Goal: Task Accomplishment & Management: Complete application form

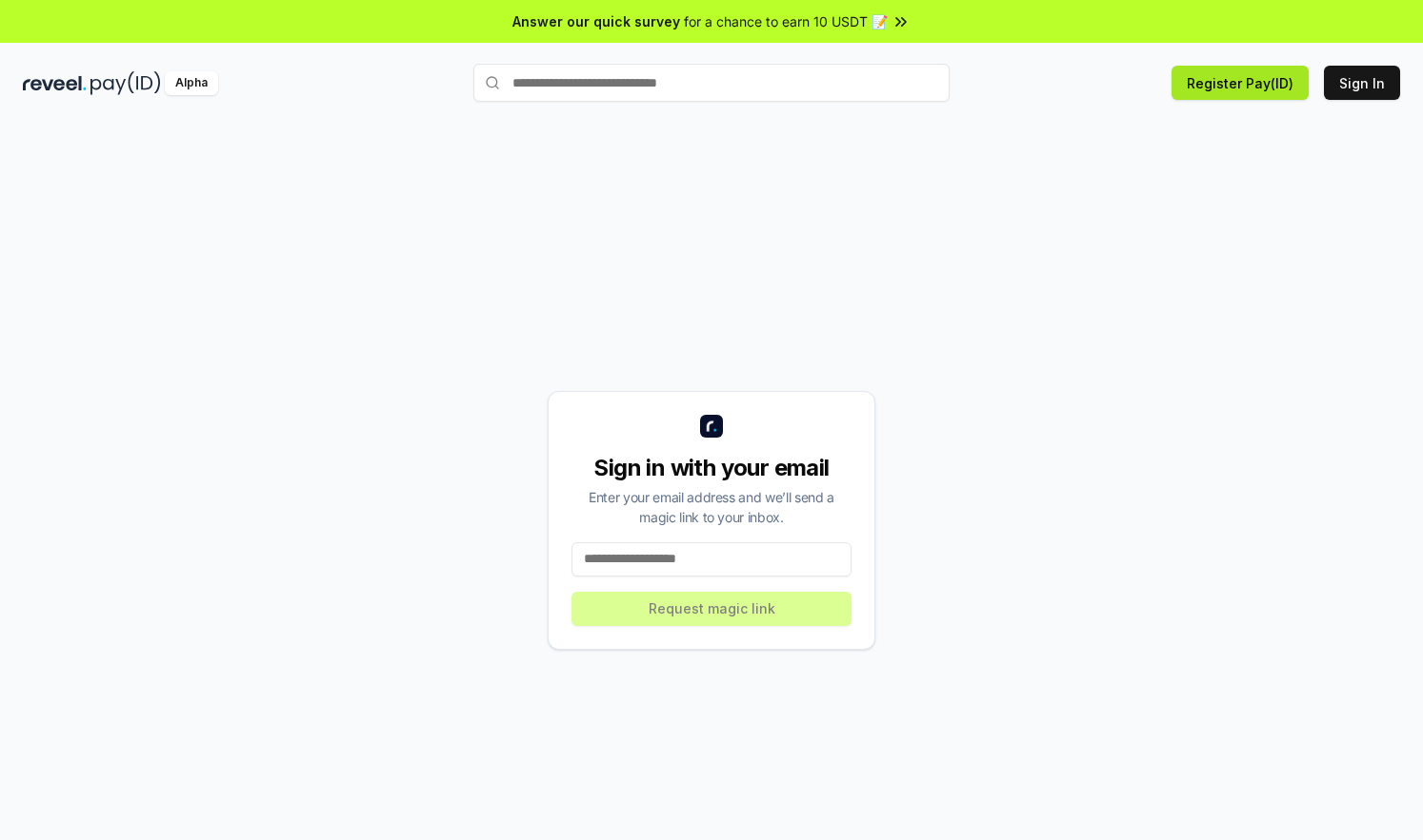
click at [1245, 86] on button "Register Pay(ID)" at bounding box center [1240, 82] width 137 height 34
click at [738, 563] on input at bounding box center [711, 559] width 280 height 34
click at [1257, 83] on button "Register Pay(ID)" at bounding box center [1240, 82] width 137 height 34
click at [639, 201] on div "Sign in with your email Enter your email address and we’ll send a magic link to…" at bounding box center [711, 520] width 1377 height 749
click at [719, 561] on input at bounding box center [711, 559] width 280 height 34
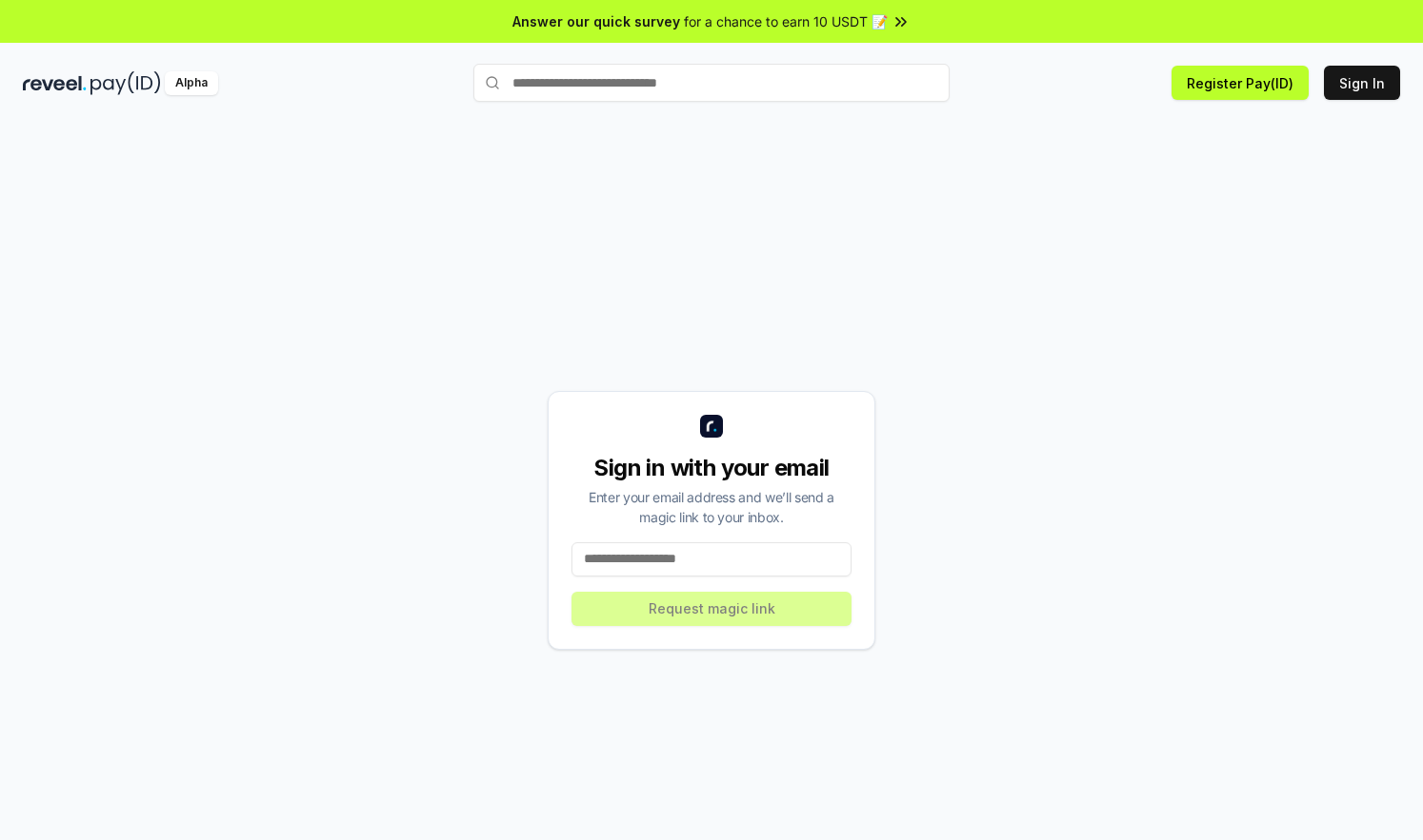
click at [725, 566] on input at bounding box center [711, 559] width 280 height 34
paste input "**********"
type input "**********"
click at [685, 610] on button "Request magic link" at bounding box center [711, 608] width 280 height 34
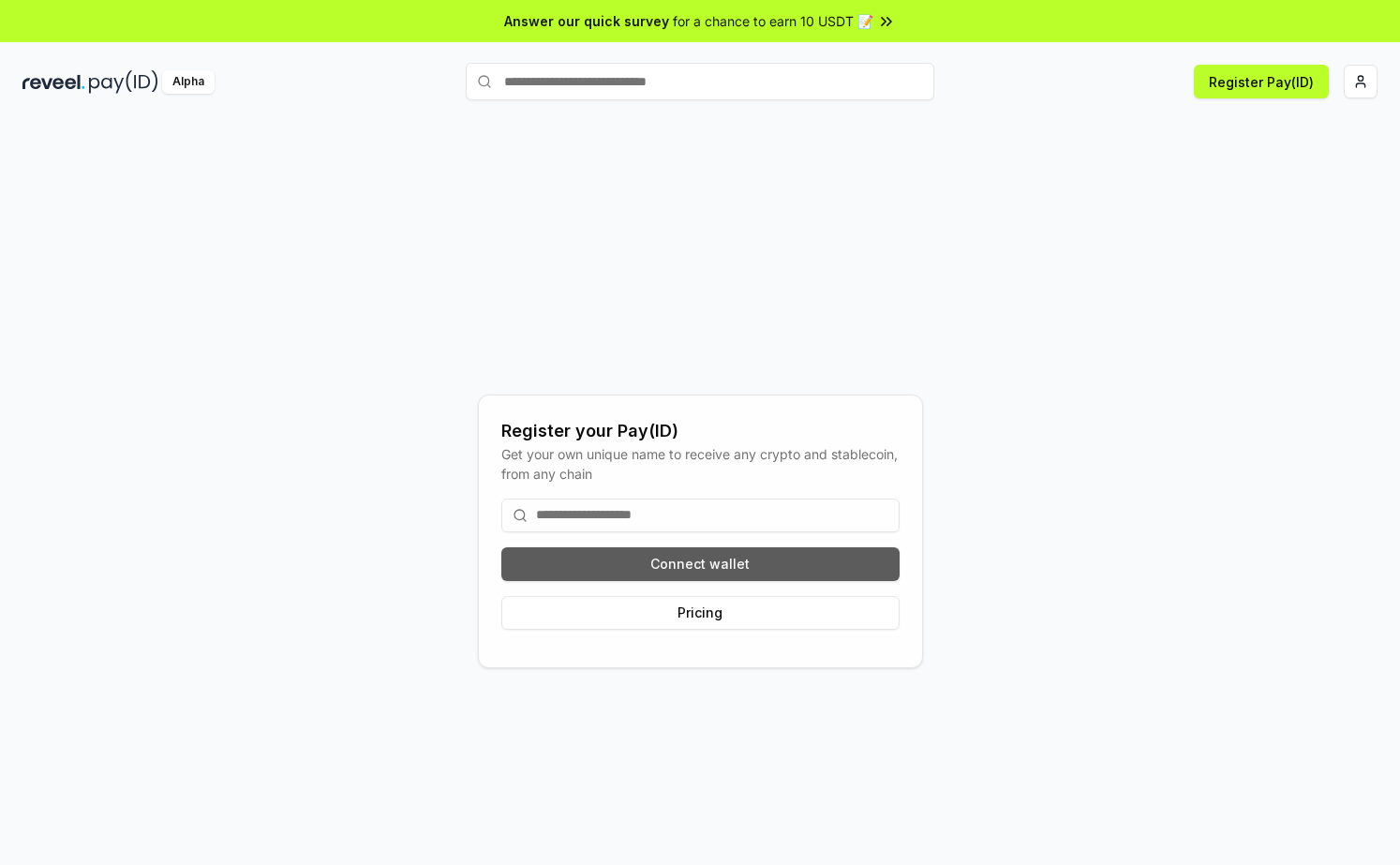
click at [761, 555] on button "Connect wallet" at bounding box center [700, 564] width 398 height 33
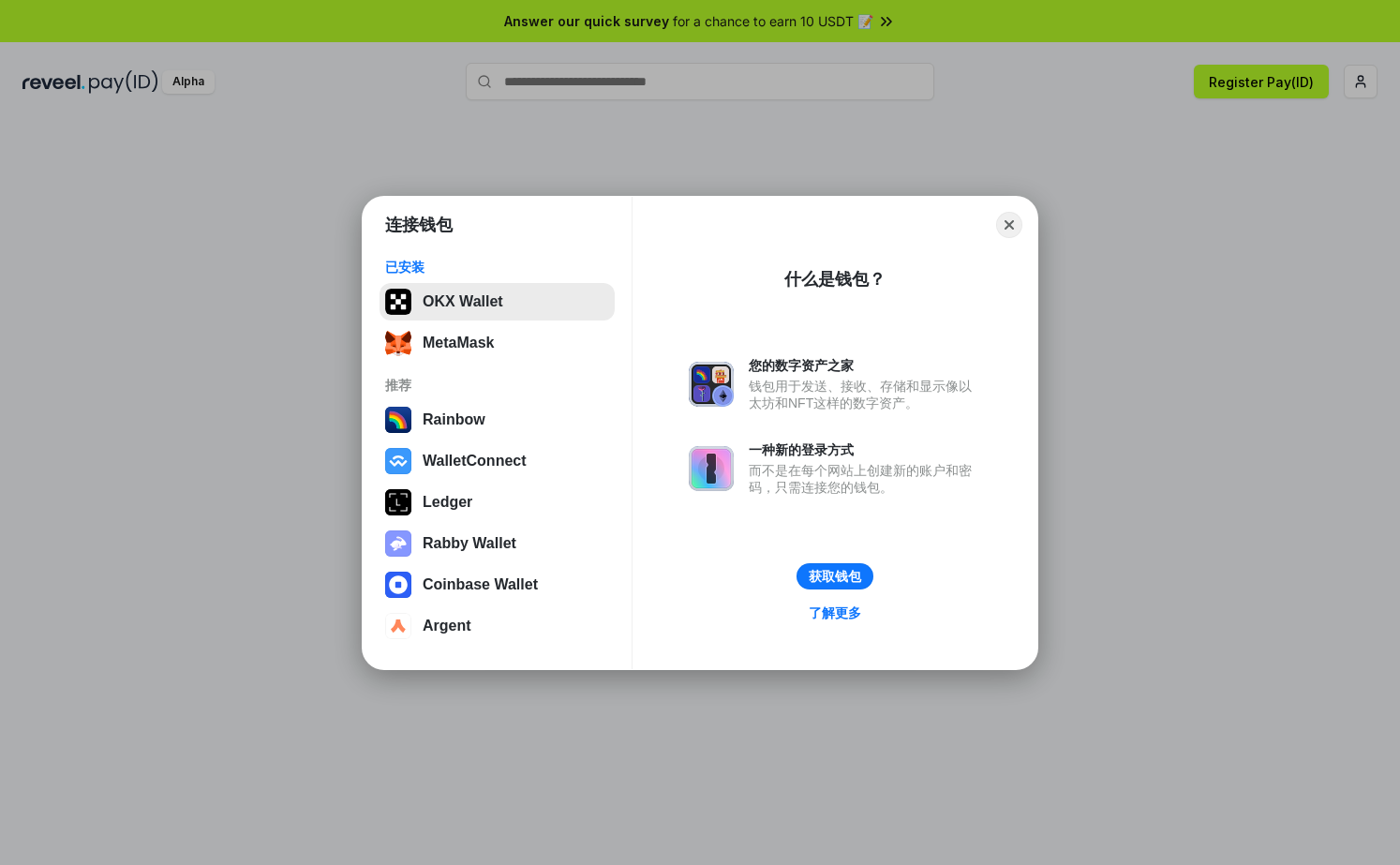
click at [478, 310] on button "OKX Wallet" at bounding box center [496, 301] width 235 height 37
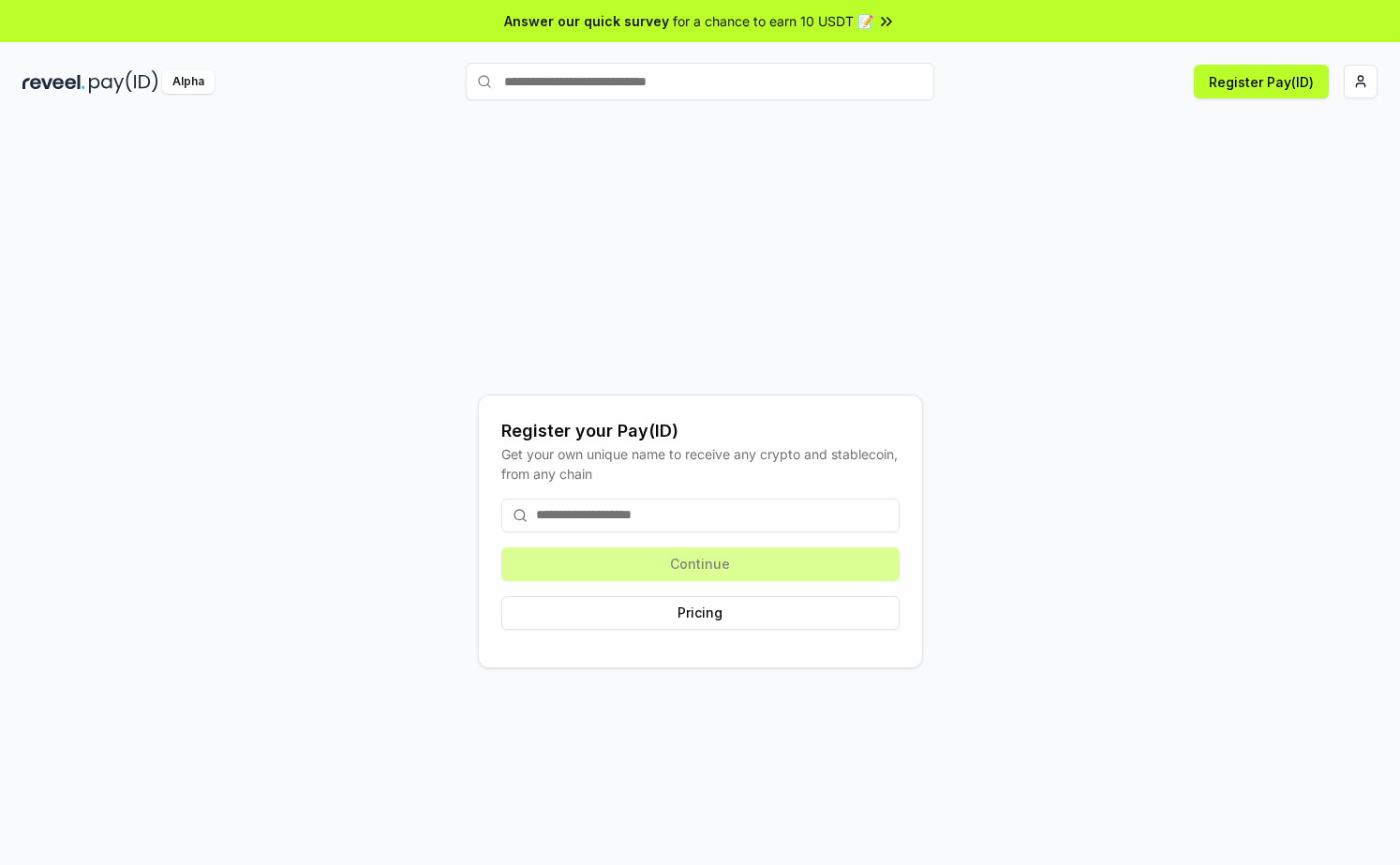
click at [317, 414] on div "Register your Pay(ID) Get your own unique name to receive any crypto and stable…" at bounding box center [700, 530] width 1354 height 775
click at [672, 522] on input at bounding box center [700, 514] width 398 height 33
click at [653, 514] on input at bounding box center [700, 514] width 398 height 33
paste input "**********"
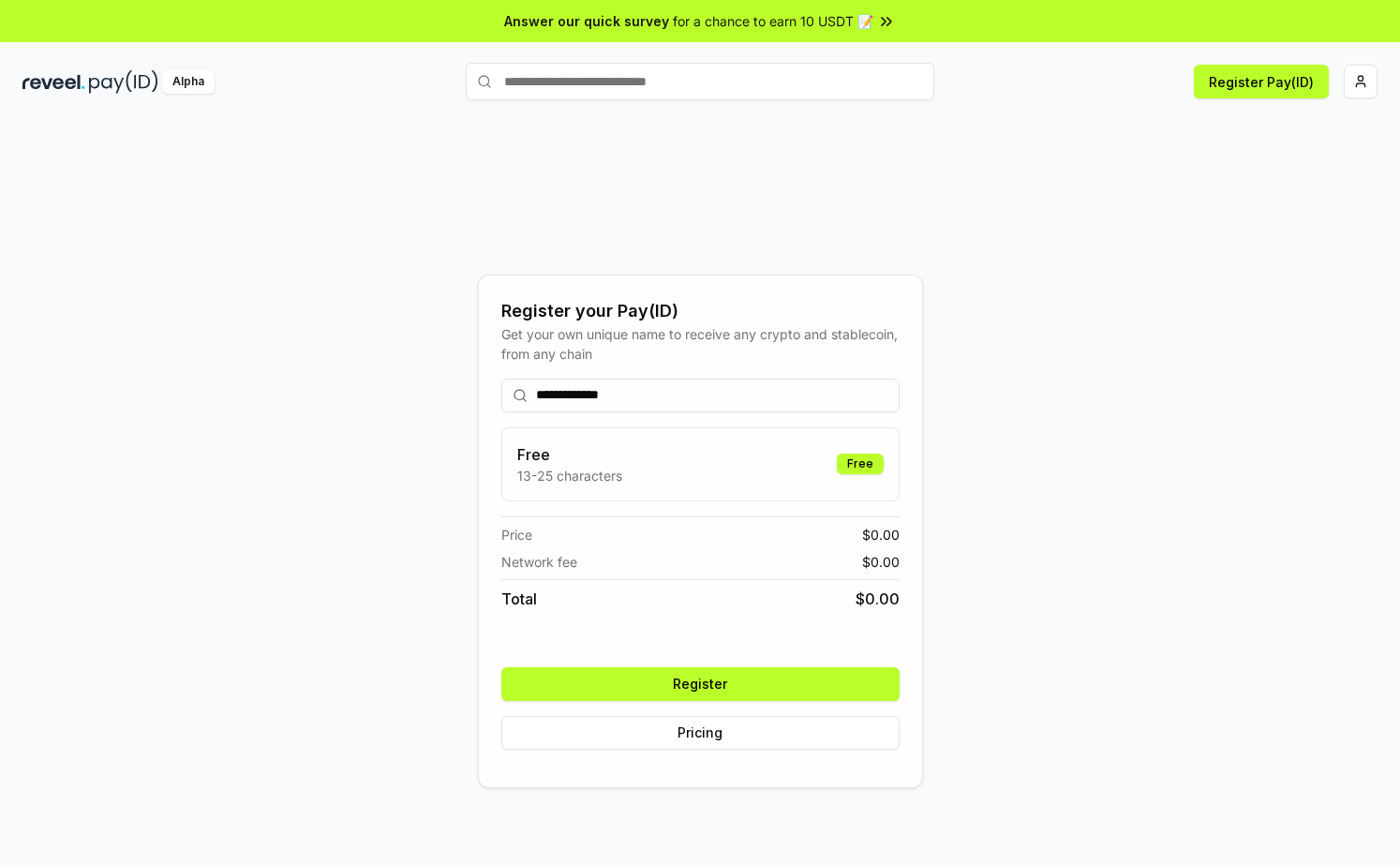
type input "**********"
click at [1061, 509] on div "**********" at bounding box center [700, 530] width 1354 height 775
click at [773, 458] on div "Free 13-25 characters Free" at bounding box center [700, 464] width 366 height 42
click at [740, 683] on button "Register" at bounding box center [700, 683] width 398 height 33
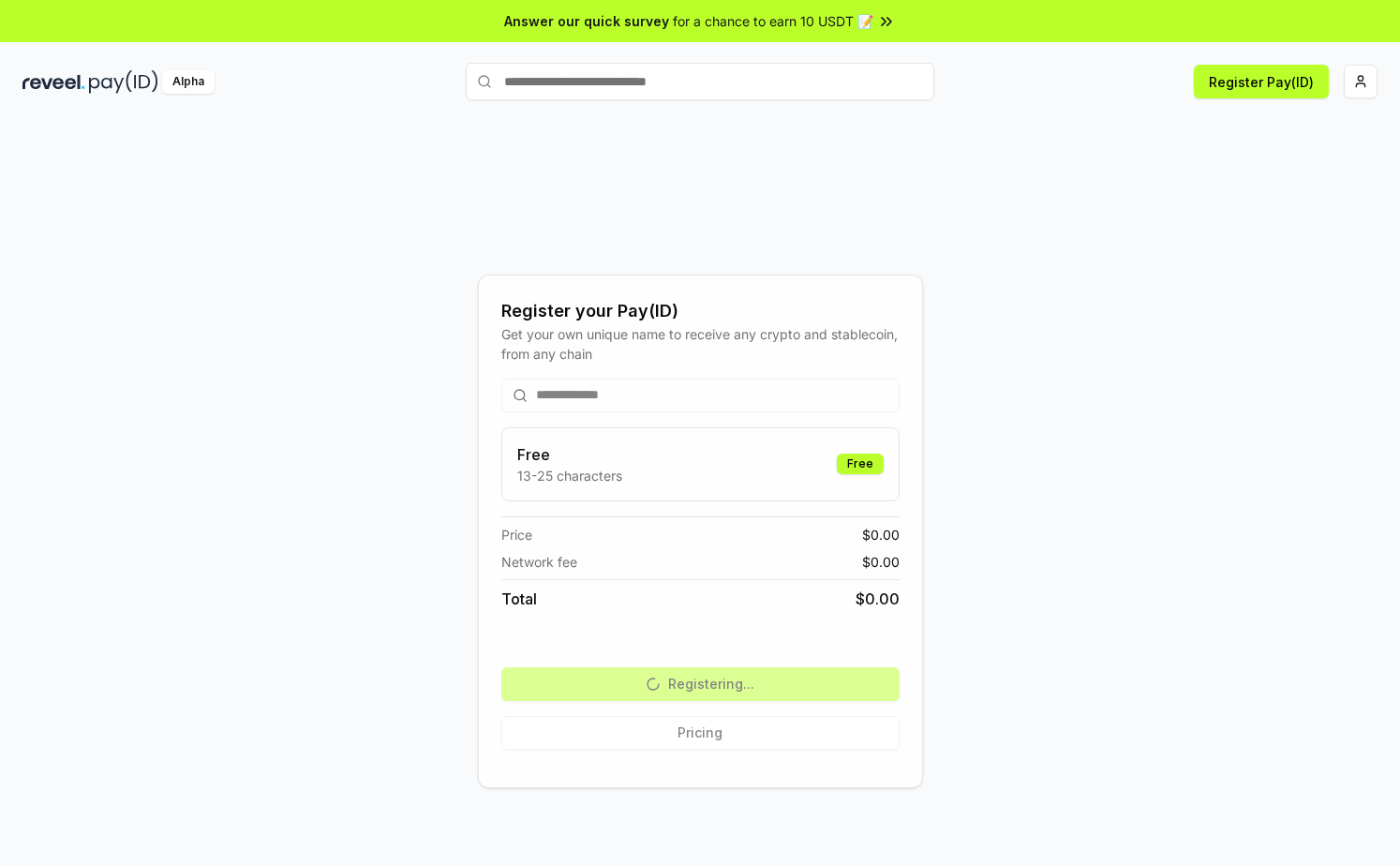
click at [1082, 487] on div "**********" at bounding box center [700, 530] width 1354 height 775
click at [1361, 79] on html "**********" at bounding box center [700, 432] width 1400 height 865
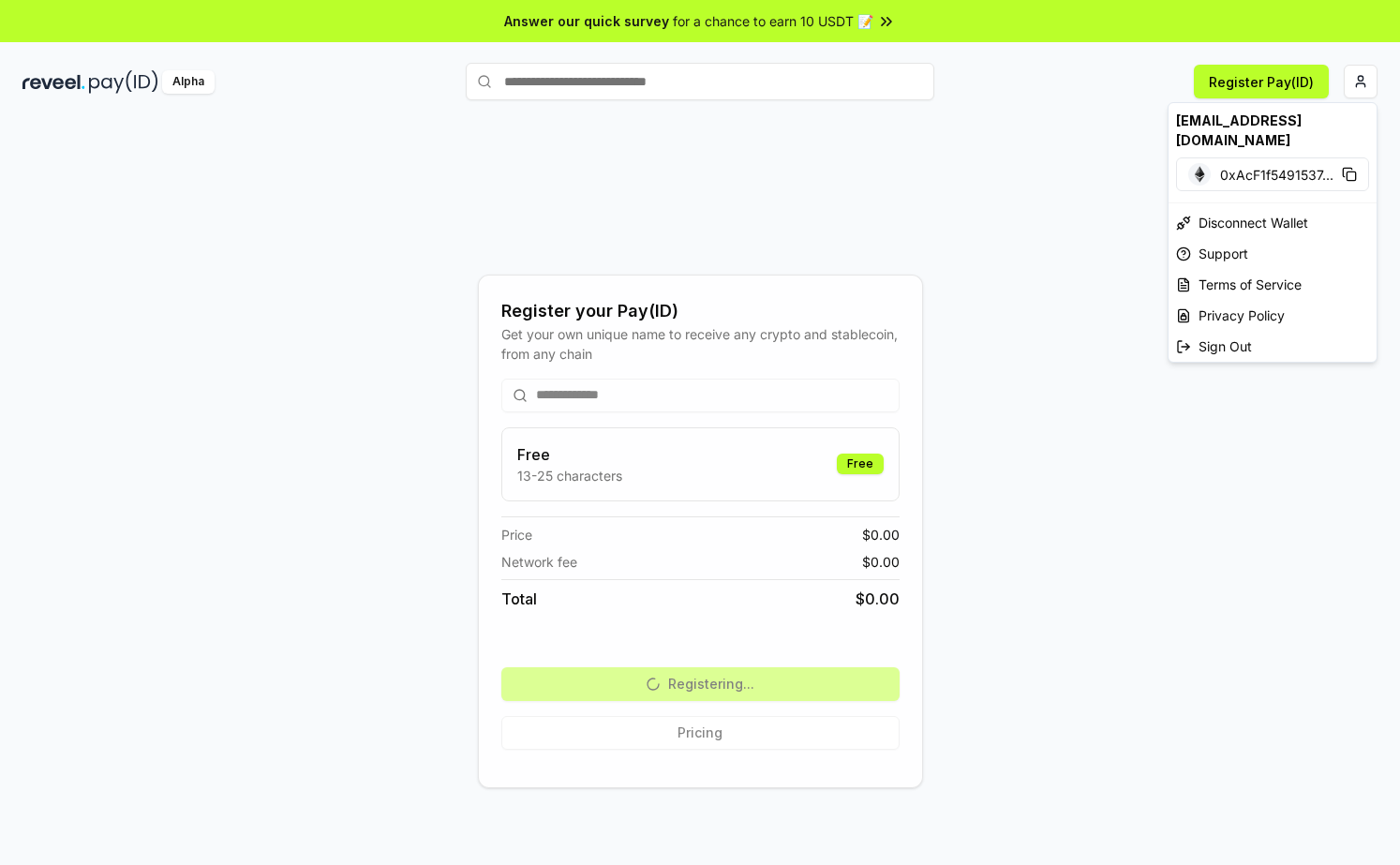
click at [1191, 439] on html "**********" at bounding box center [700, 432] width 1400 height 865
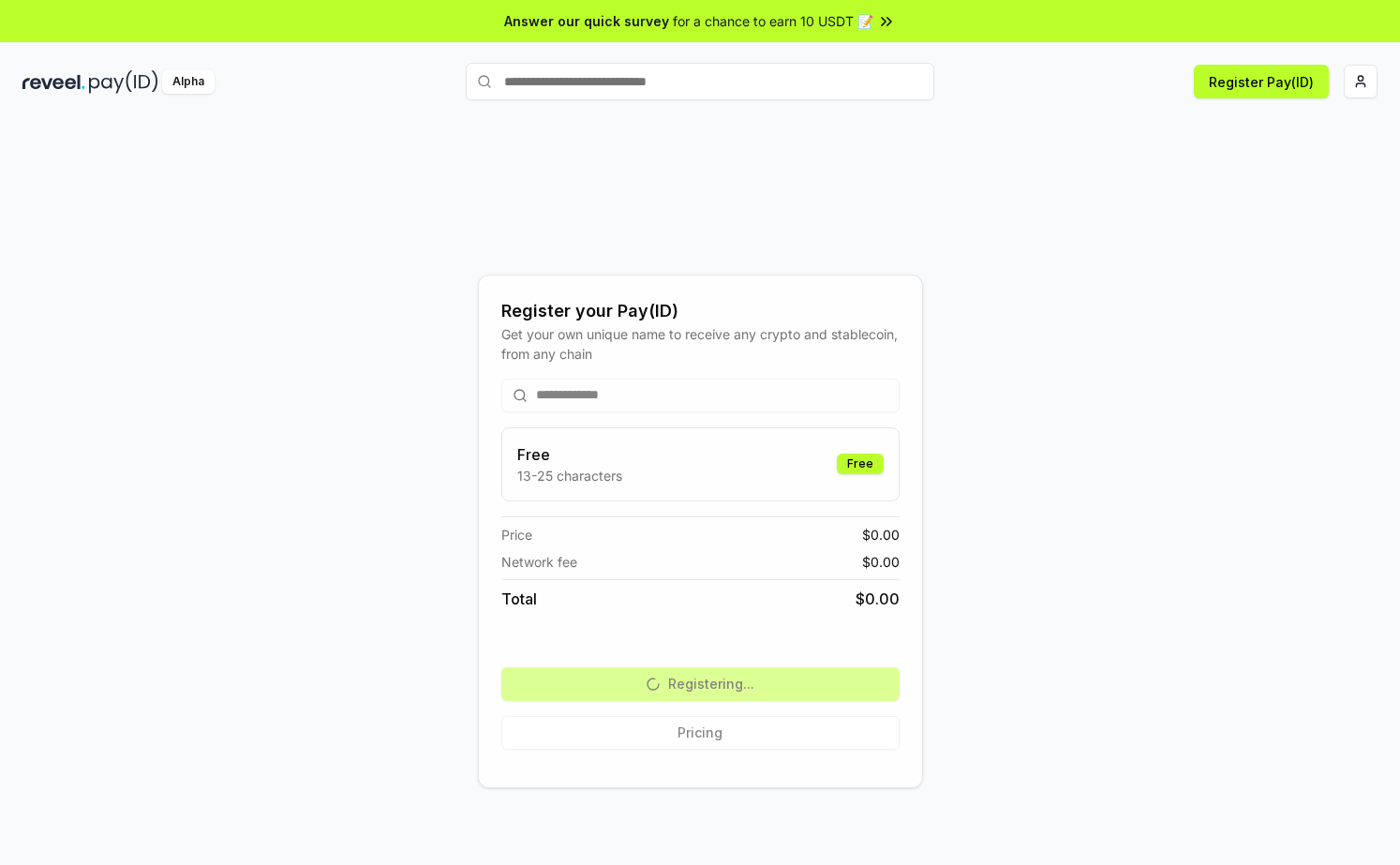
click at [1082, 316] on div "**********" at bounding box center [700, 530] width 1354 height 775
click at [1036, 462] on div "**********" at bounding box center [700, 530] width 1354 height 775
click at [646, 86] on input "text" at bounding box center [700, 81] width 469 height 37
click at [293, 189] on div "**********" at bounding box center [700, 530] width 1354 height 775
click at [93, 89] on img at bounding box center [124, 82] width 69 height 24
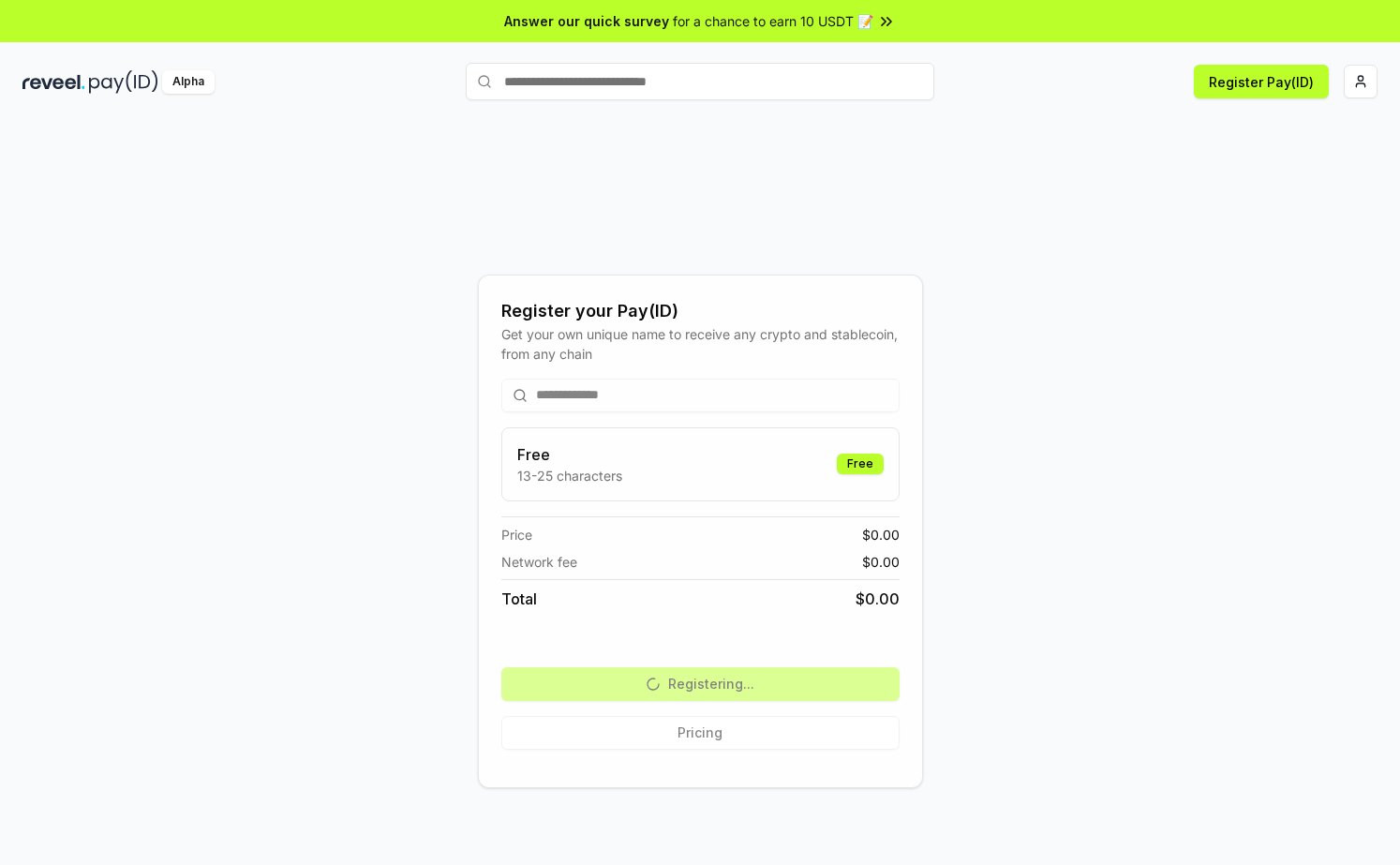
click at [200, 81] on div "Alpha" at bounding box center [188, 82] width 52 height 24
click at [1169, 192] on div "**********" at bounding box center [700, 530] width 1354 height 775
click at [1270, 85] on button "Register Pay(ID)" at bounding box center [1261, 81] width 135 height 33
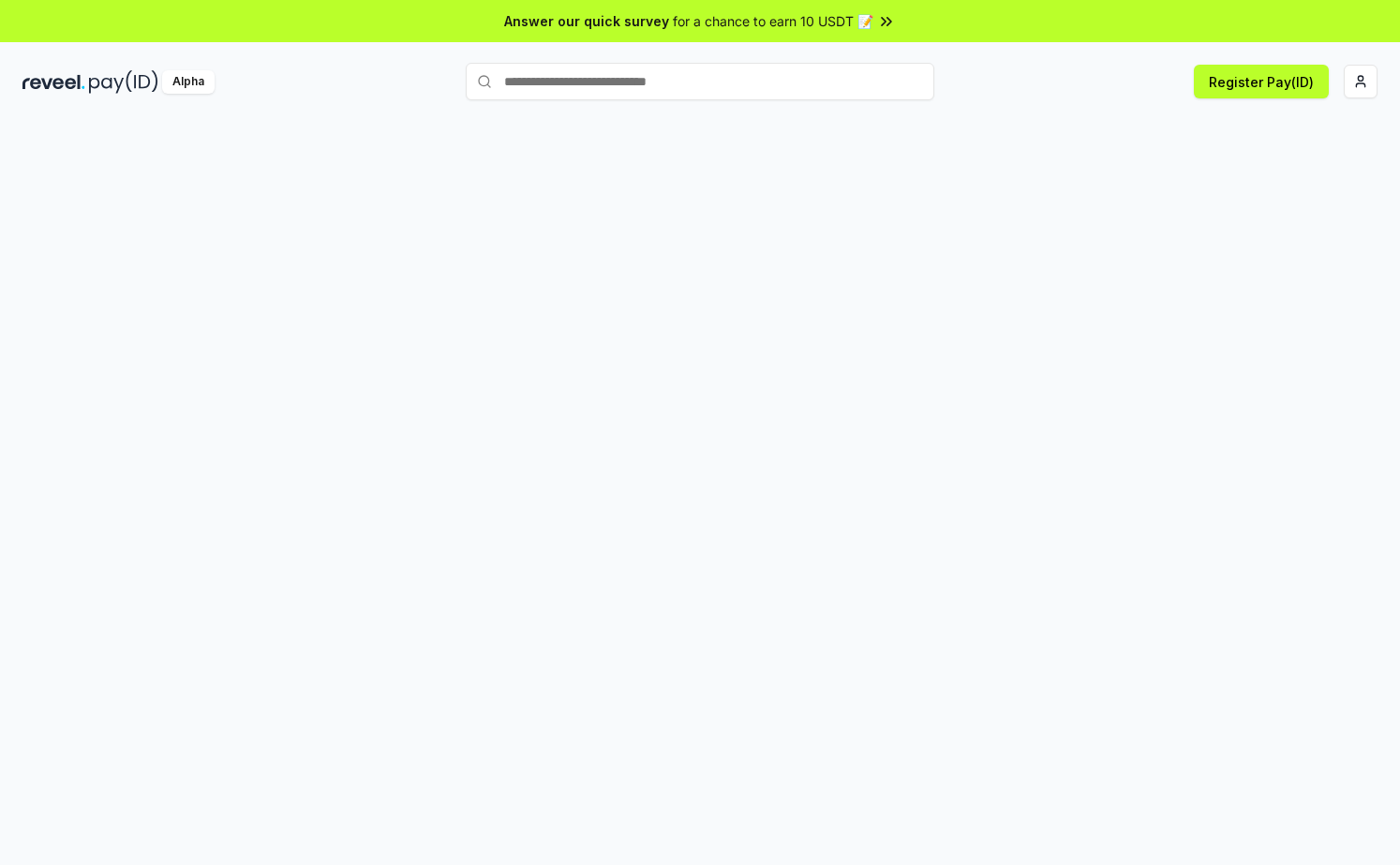
click at [557, 96] on input "text" at bounding box center [700, 81] width 469 height 37
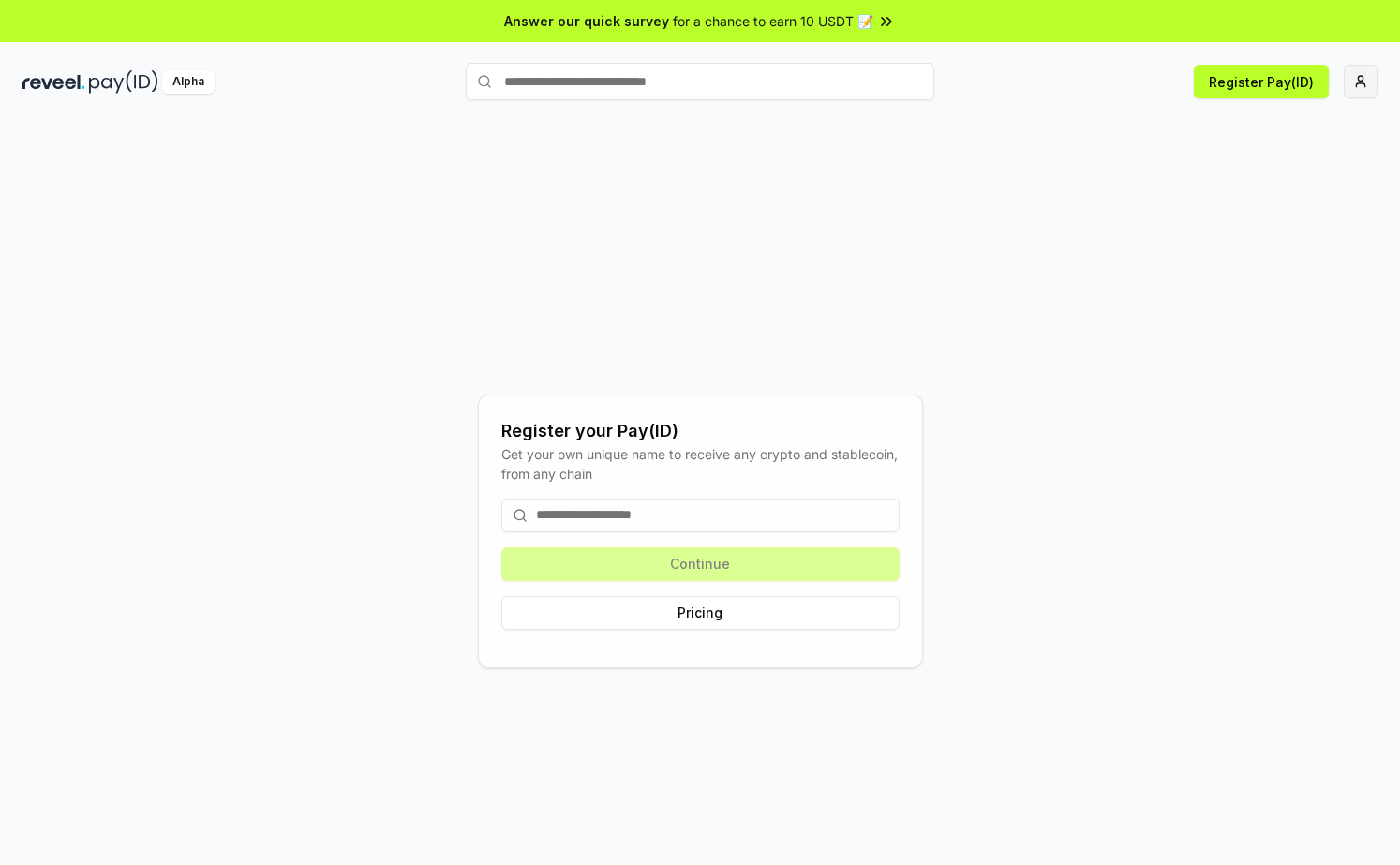
click at [1373, 86] on html "Answer our quick survey for a chance to earn 10 USDT 📝 Alpha Register Pay(ID) R…" at bounding box center [700, 432] width 1400 height 865
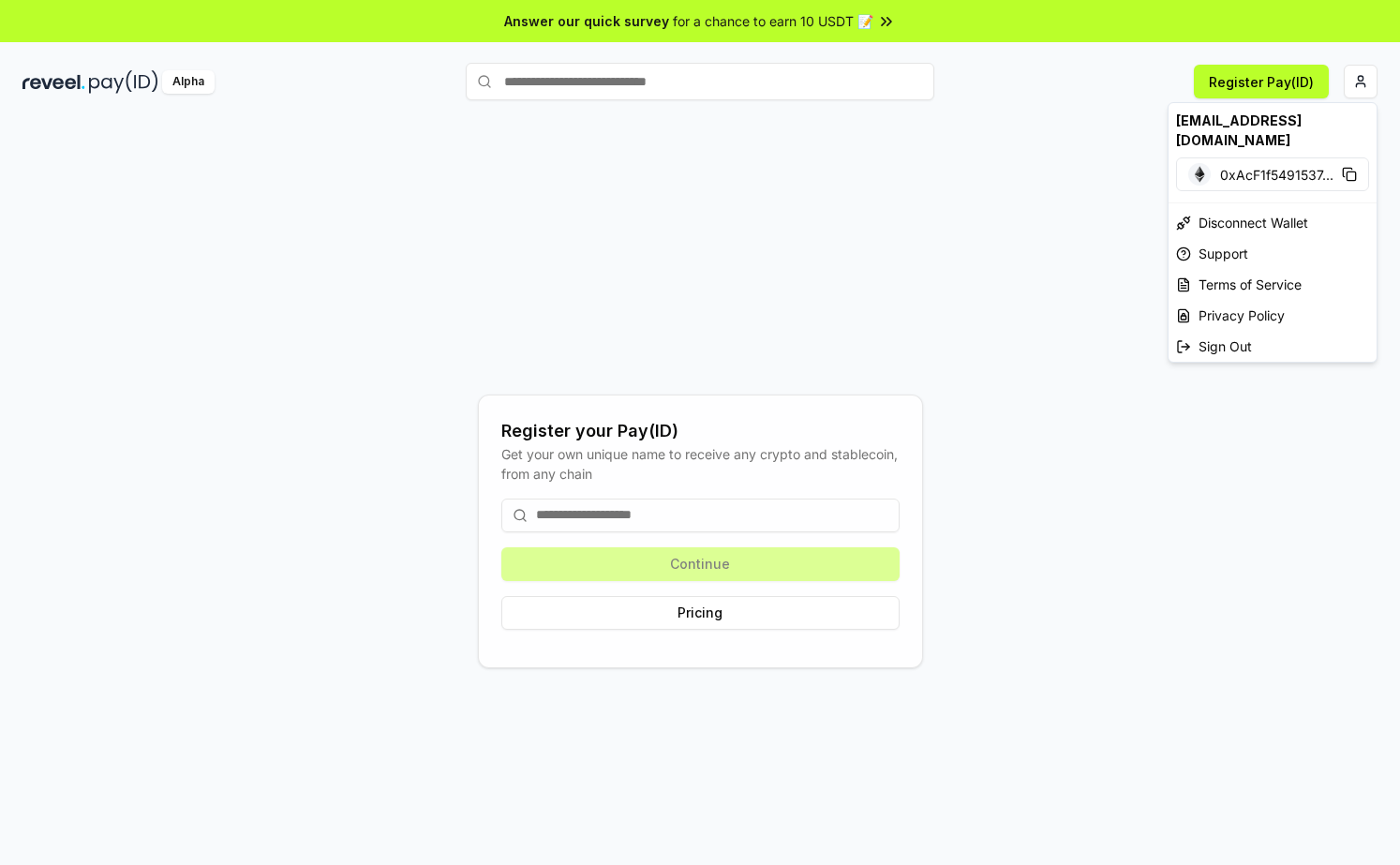
click at [1031, 199] on html "Answer our quick survey for a chance to earn 10 USDT 📝 Alpha Register Pay(ID) R…" at bounding box center [700, 432] width 1400 height 865
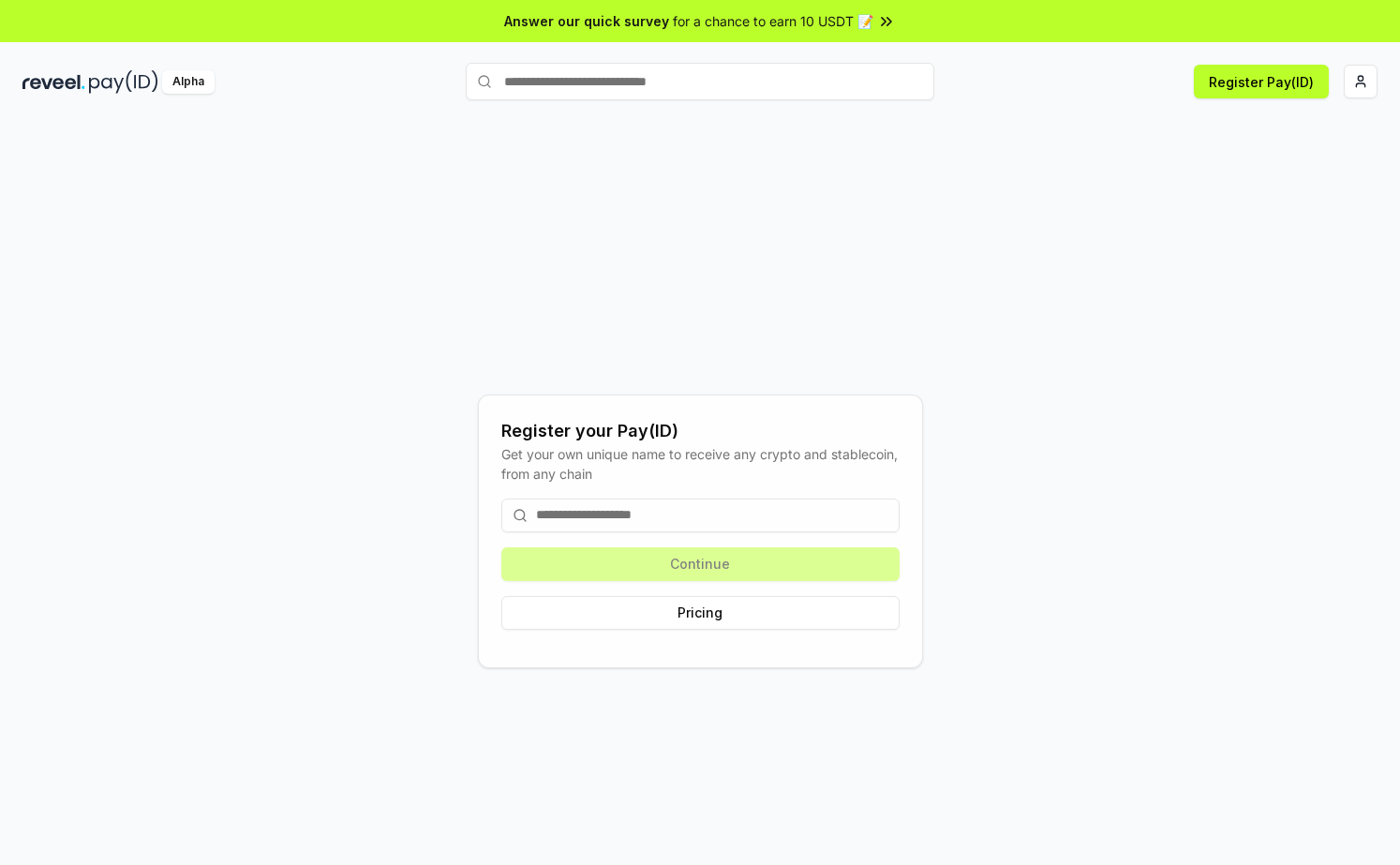
click at [670, 515] on input at bounding box center [700, 514] width 398 height 33
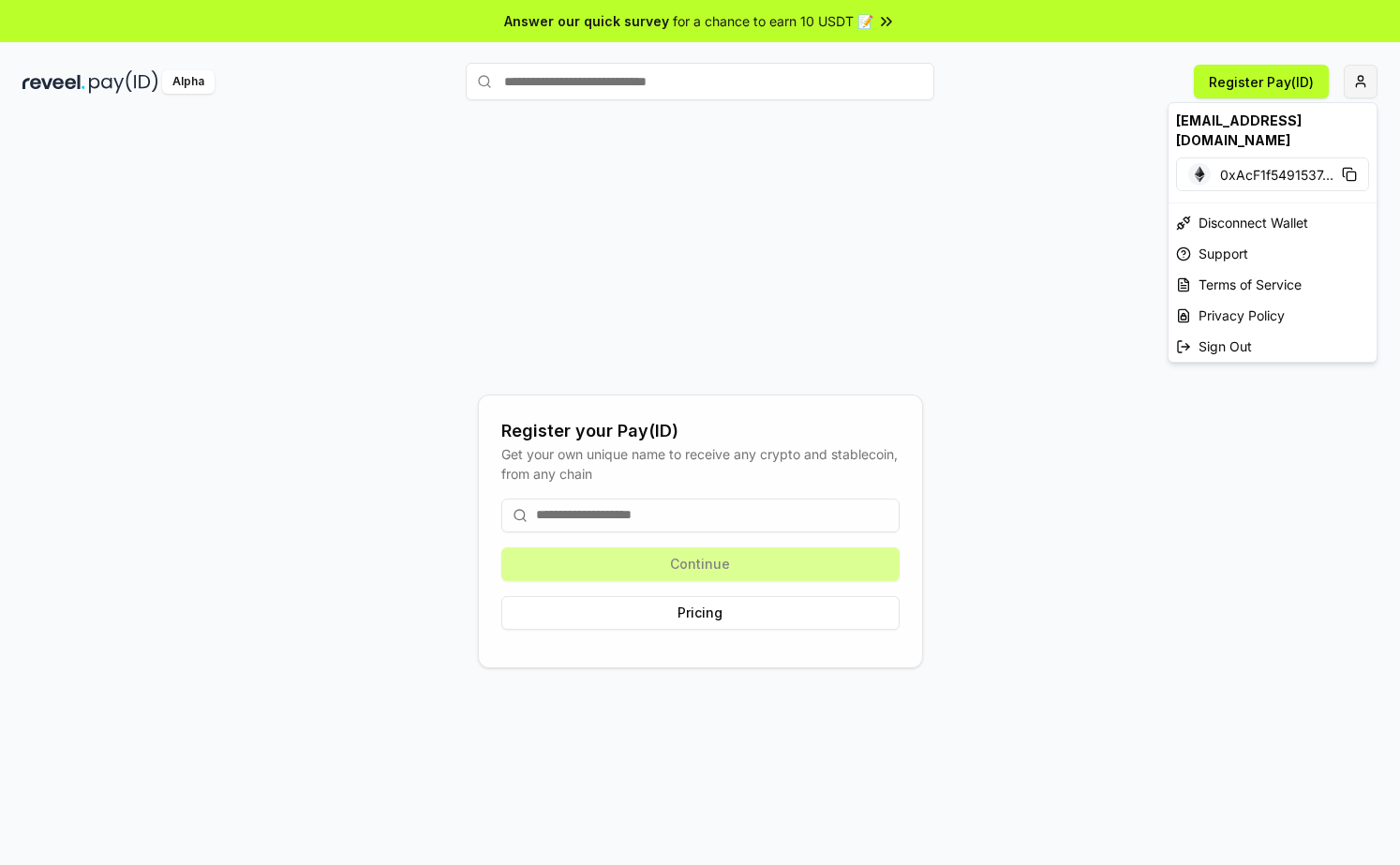
click at [1364, 77] on html "Answer our quick survey for a chance to earn 10 USDT 📝 Alpha Register Pay(ID) R…" at bounding box center [700, 432] width 1400 height 865
click at [1210, 122] on div "jonhvipiphone@hotmail.com" at bounding box center [1272, 129] width 208 height 54
copy div "jonhvipiphone"
click at [584, 510] on html "Answer our quick survey for a chance to earn 10 USDT 📝 Alpha Register Pay(ID) R…" at bounding box center [700, 432] width 1400 height 865
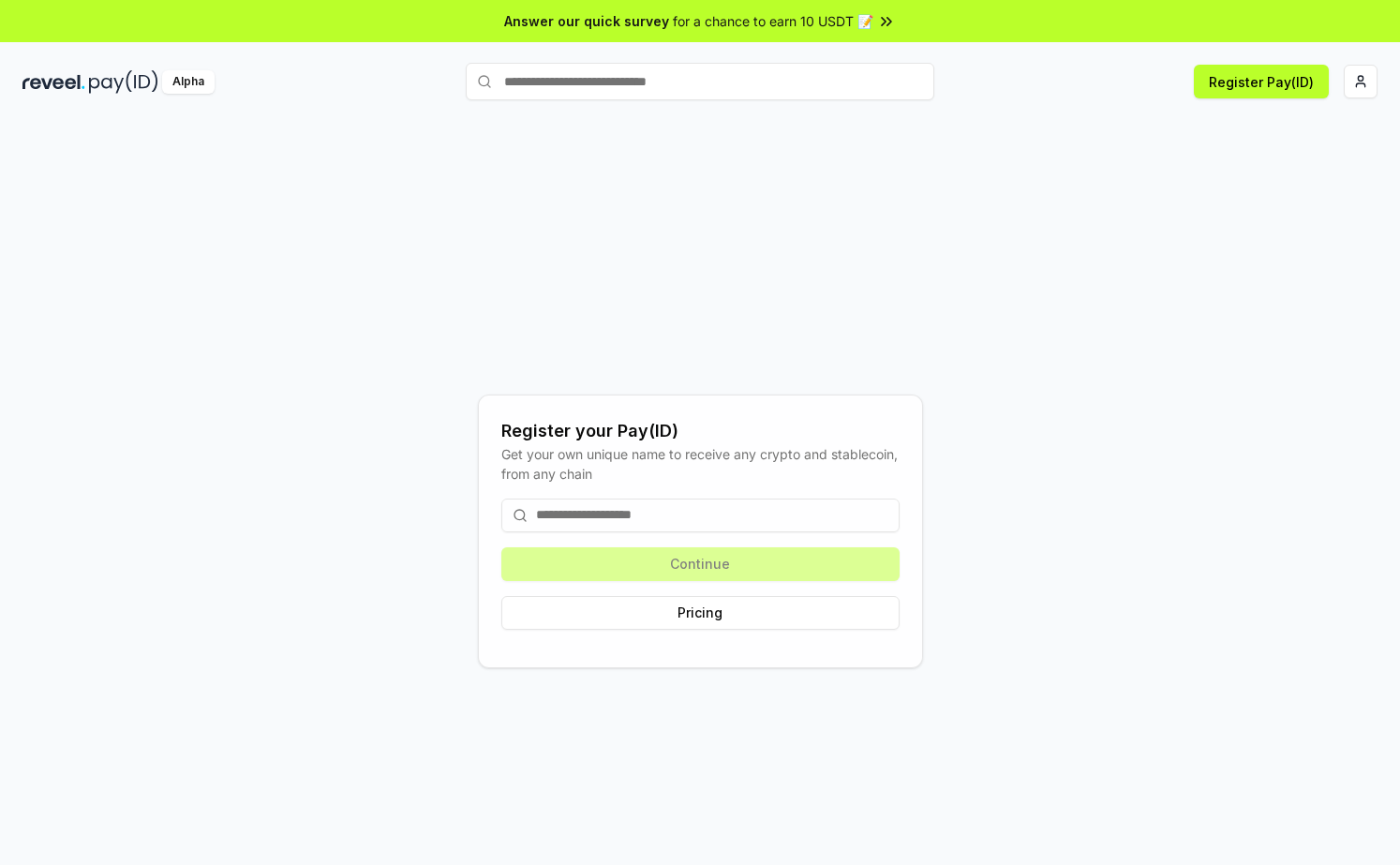
click at [693, 526] on input at bounding box center [700, 514] width 398 height 33
paste input "**********"
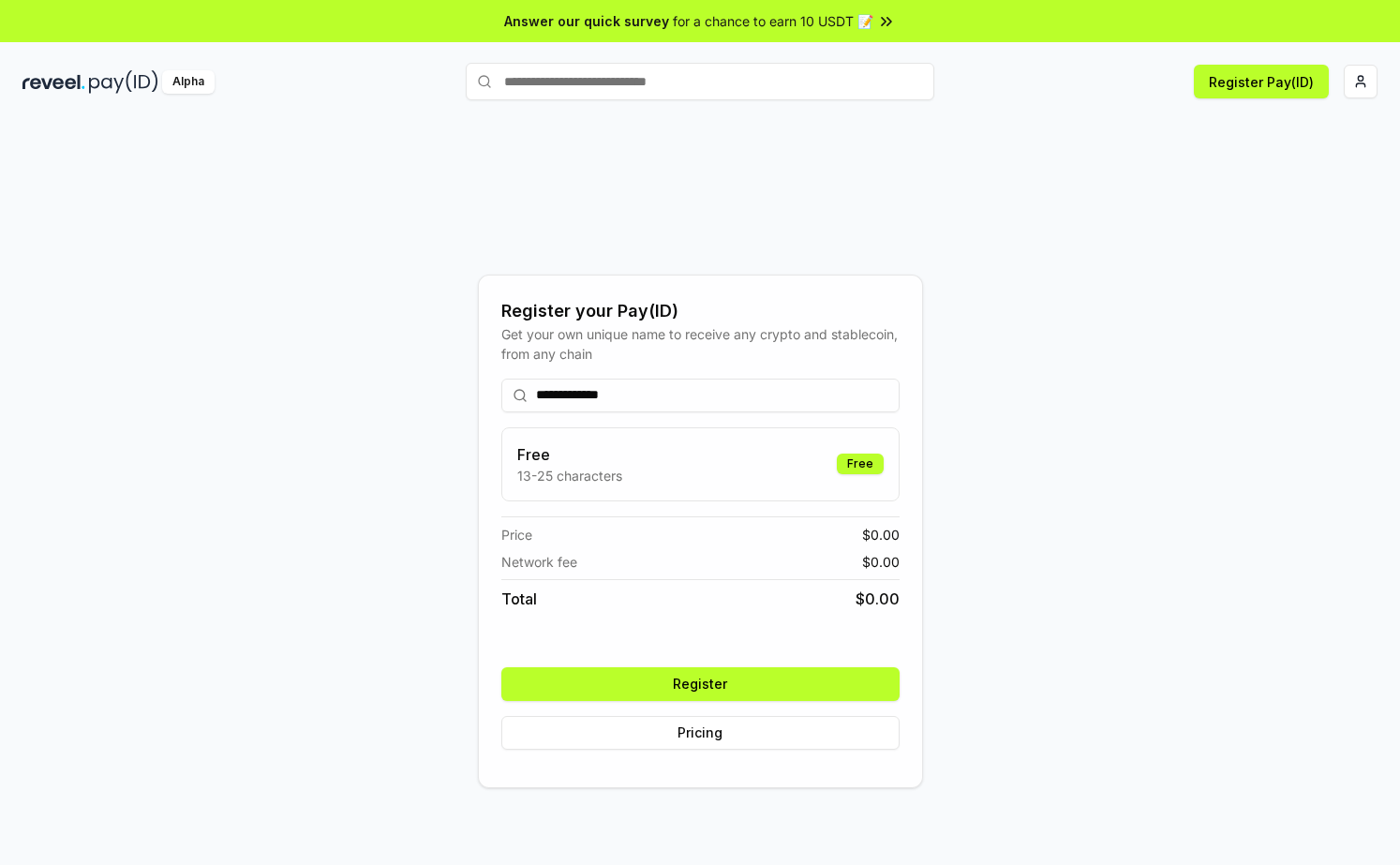
type input "**********"
click at [1081, 435] on div "**********" at bounding box center [700, 530] width 1354 height 775
click at [743, 676] on button "Register" at bounding box center [700, 683] width 398 height 33
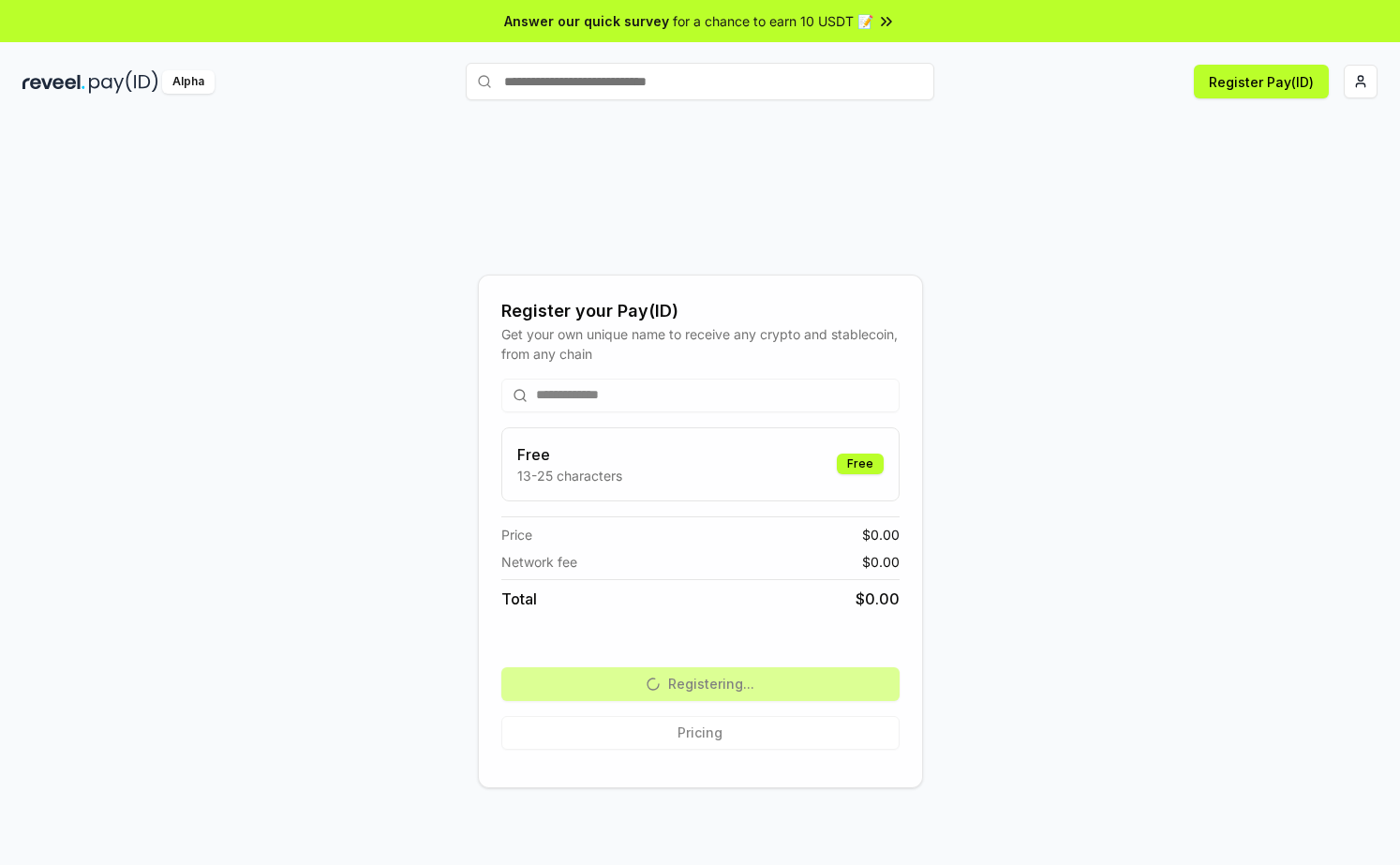
click at [1031, 478] on div "**********" at bounding box center [700, 530] width 1354 height 775
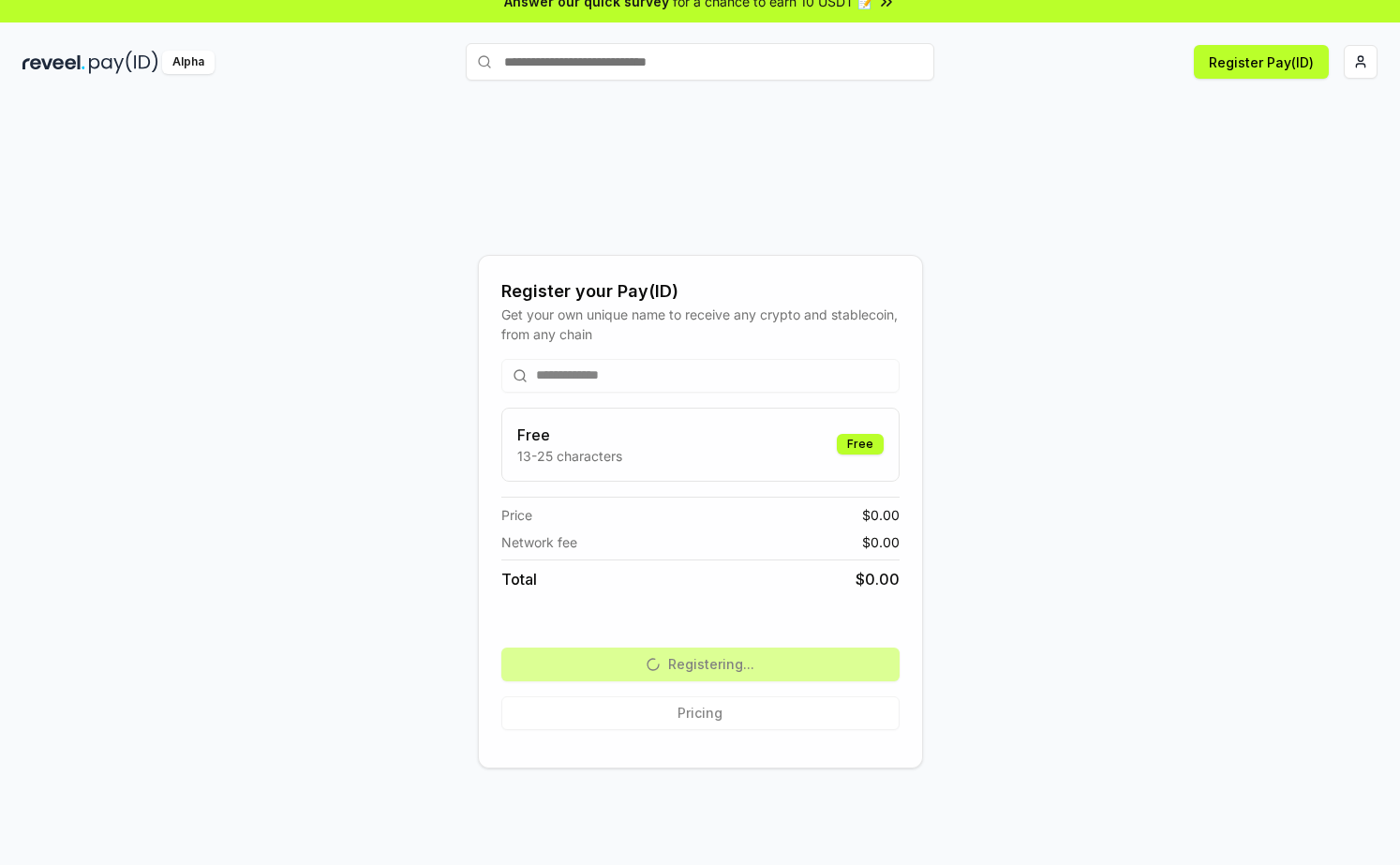
scroll to position [53, 0]
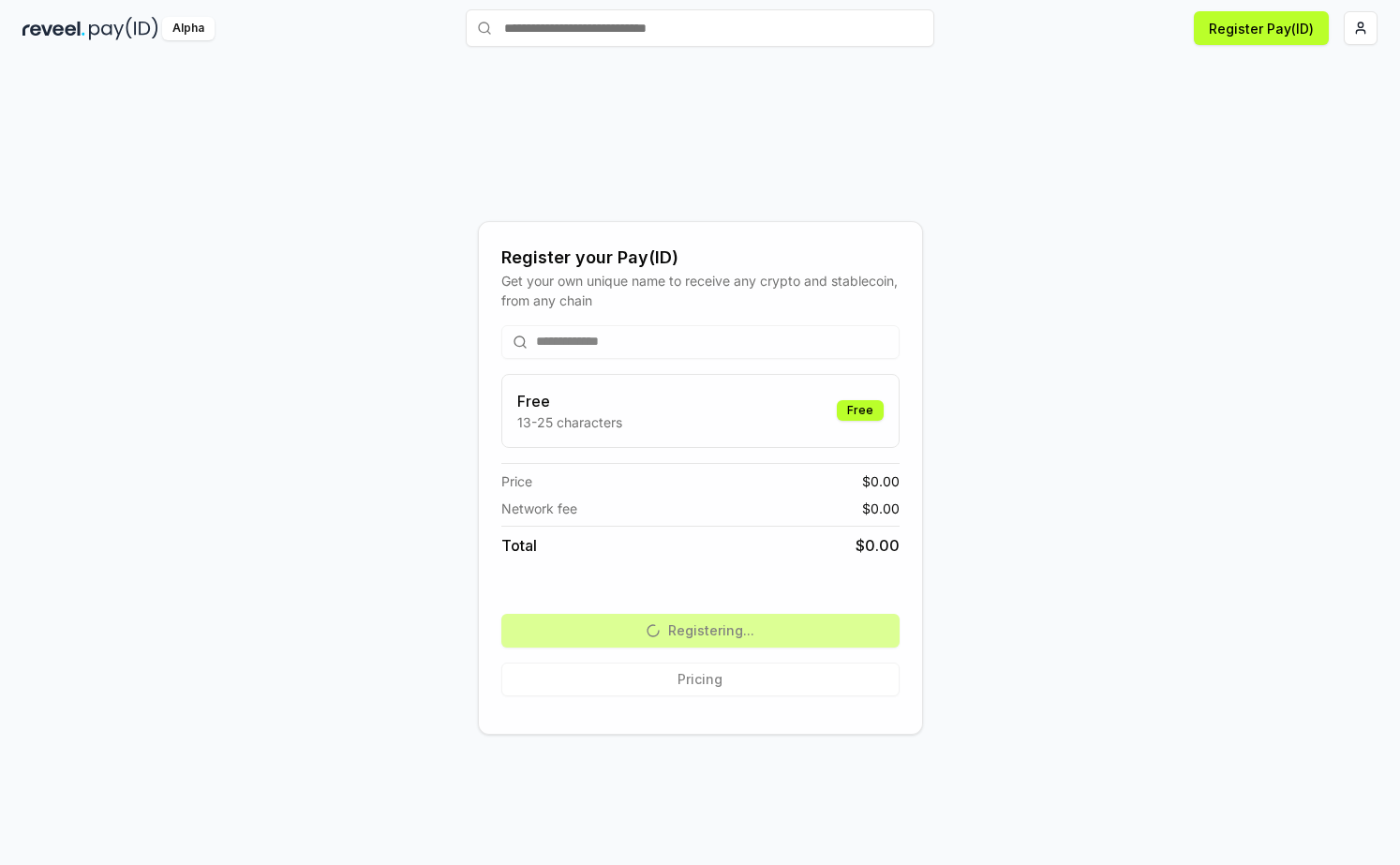
click at [1112, 266] on div "**********" at bounding box center [700, 477] width 1354 height 775
click at [1140, 260] on div "**********" at bounding box center [700, 477] width 1354 height 775
click at [754, 275] on div "Get your own unique name to receive any crypto and stablecoin, from any chain" at bounding box center [700, 290] width 398 height 39
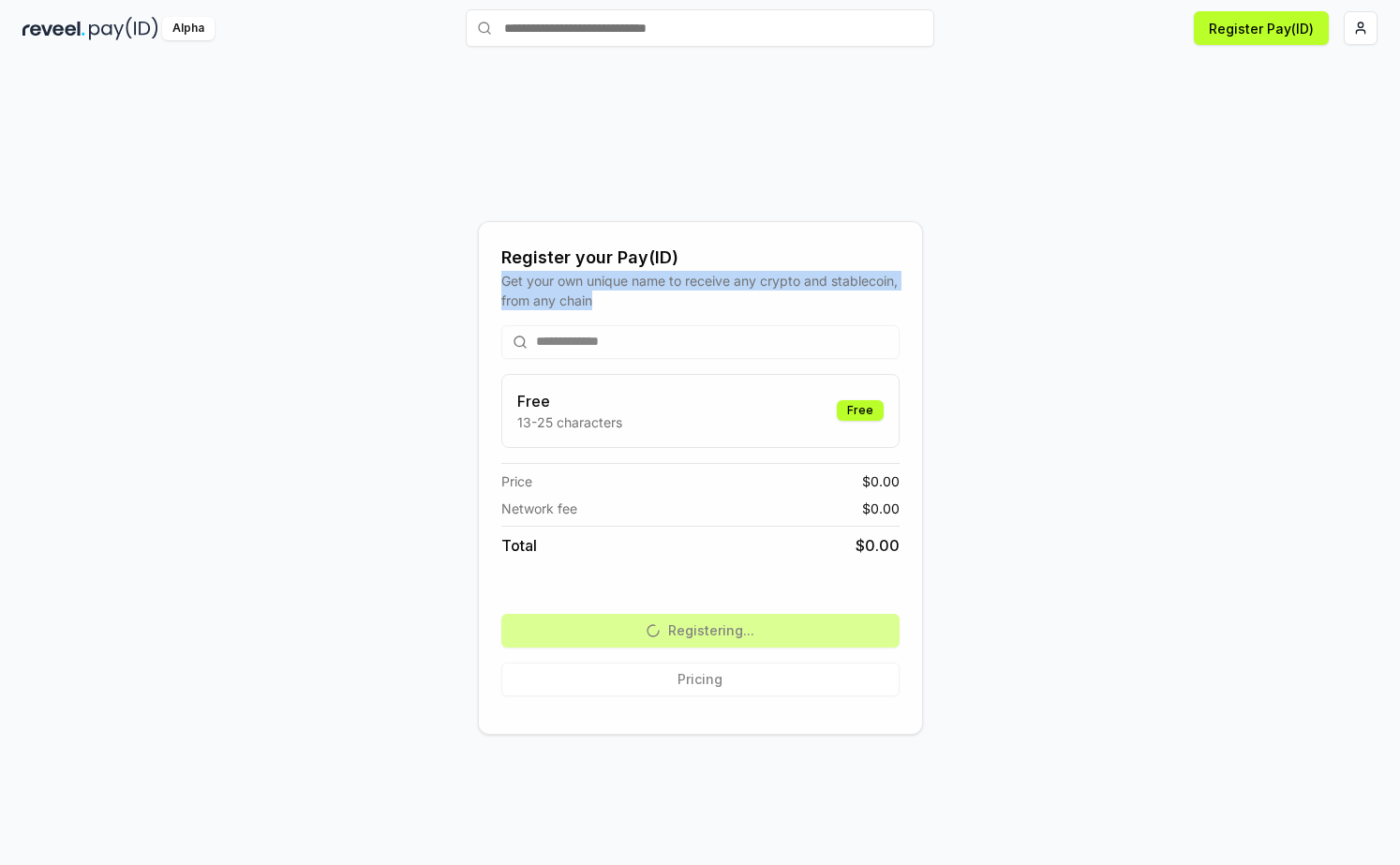
click at [670, 285] on div "Get your own unique name to receive any crypto and stablecoin, from any chain" at bounding box center [700, 290] width 398 height 39
click at [624, 261] on div "Register your Pay(ID)" at bounding box center [700, 258] width 398 height 27
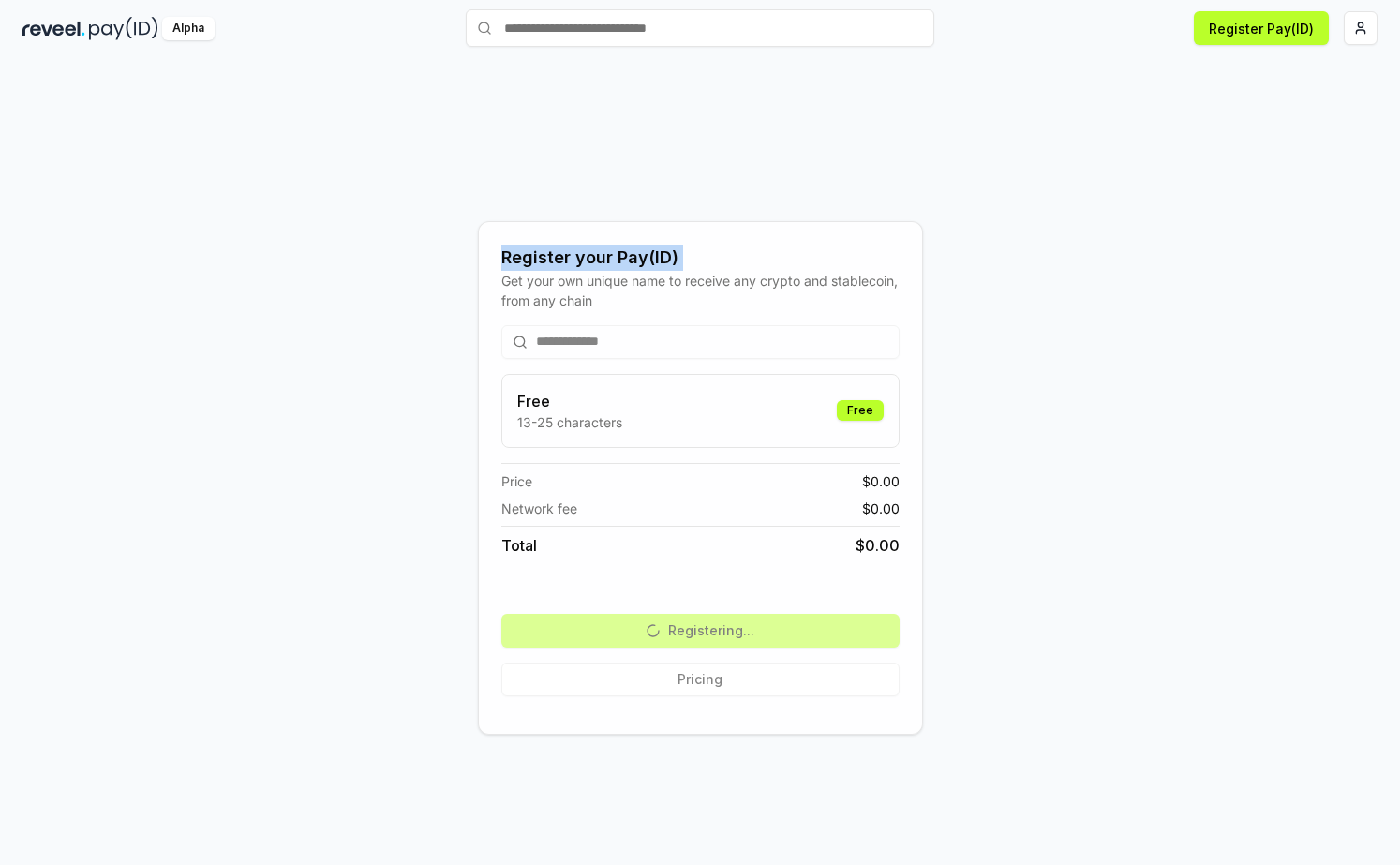
click at [624, 261] on div "Register your Pay(ID)" at bounding box center [700, 258] width 398 height 27
click at [626, 275] on div "Get your own unique name to receive any crypto and stablecoin, from any chain" at bounding box center [700, 290] width 398 height 39
click at [615, 252] on div "Register your Pay(ID)" at bounding box center [700, 258] width 398 height 27
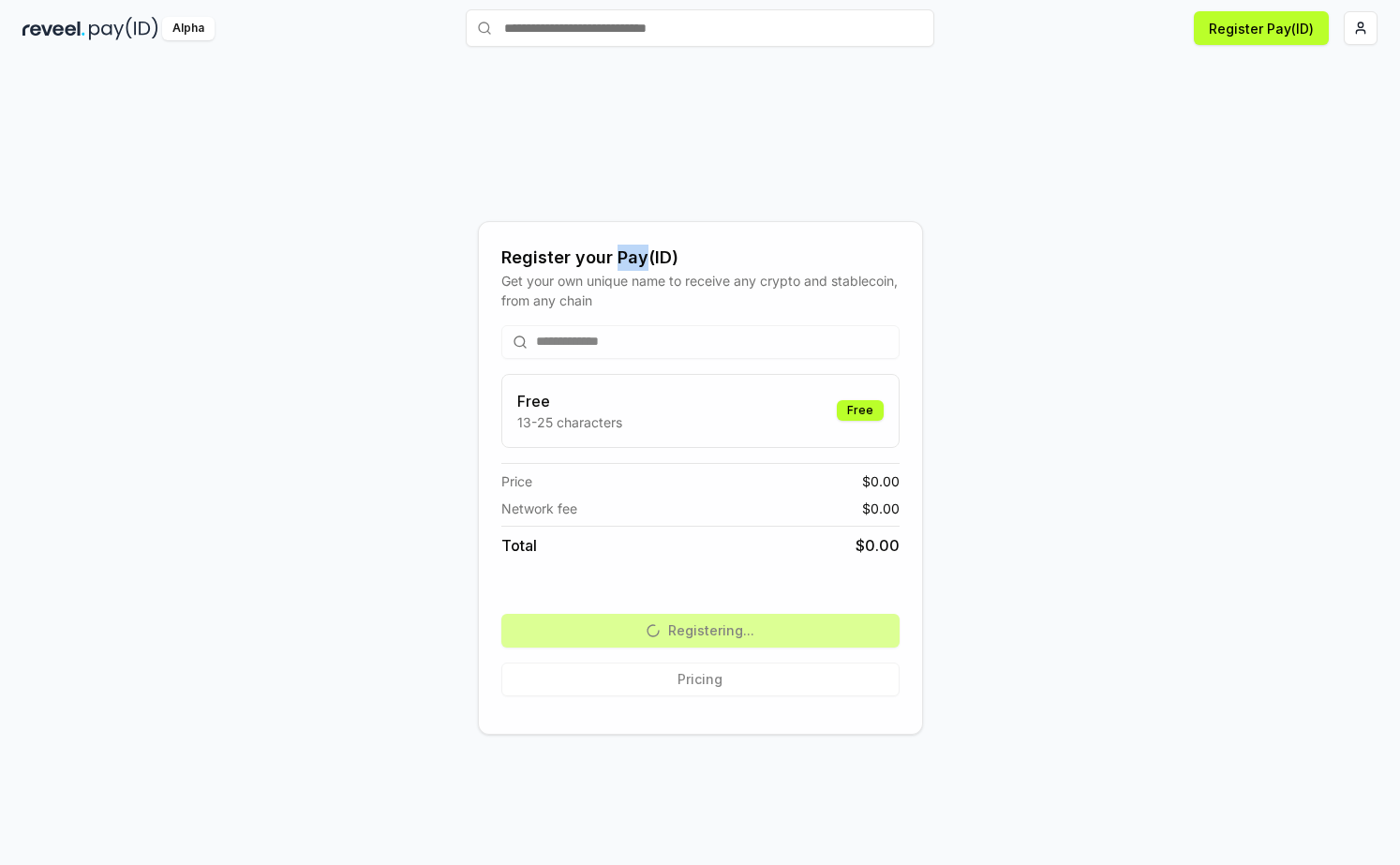
click at [615, 252] on div "Register your Pay(ID)" at bounding box center [700, 258] width 398 height 27
click at [540, 254] on div "Register your Pay(ID)" at bounding box center [700, 258] width 398 height 27
click at [579, 254] on div "Register your Pay(ID)" at bounding box center [700, 258] width 398 height 27
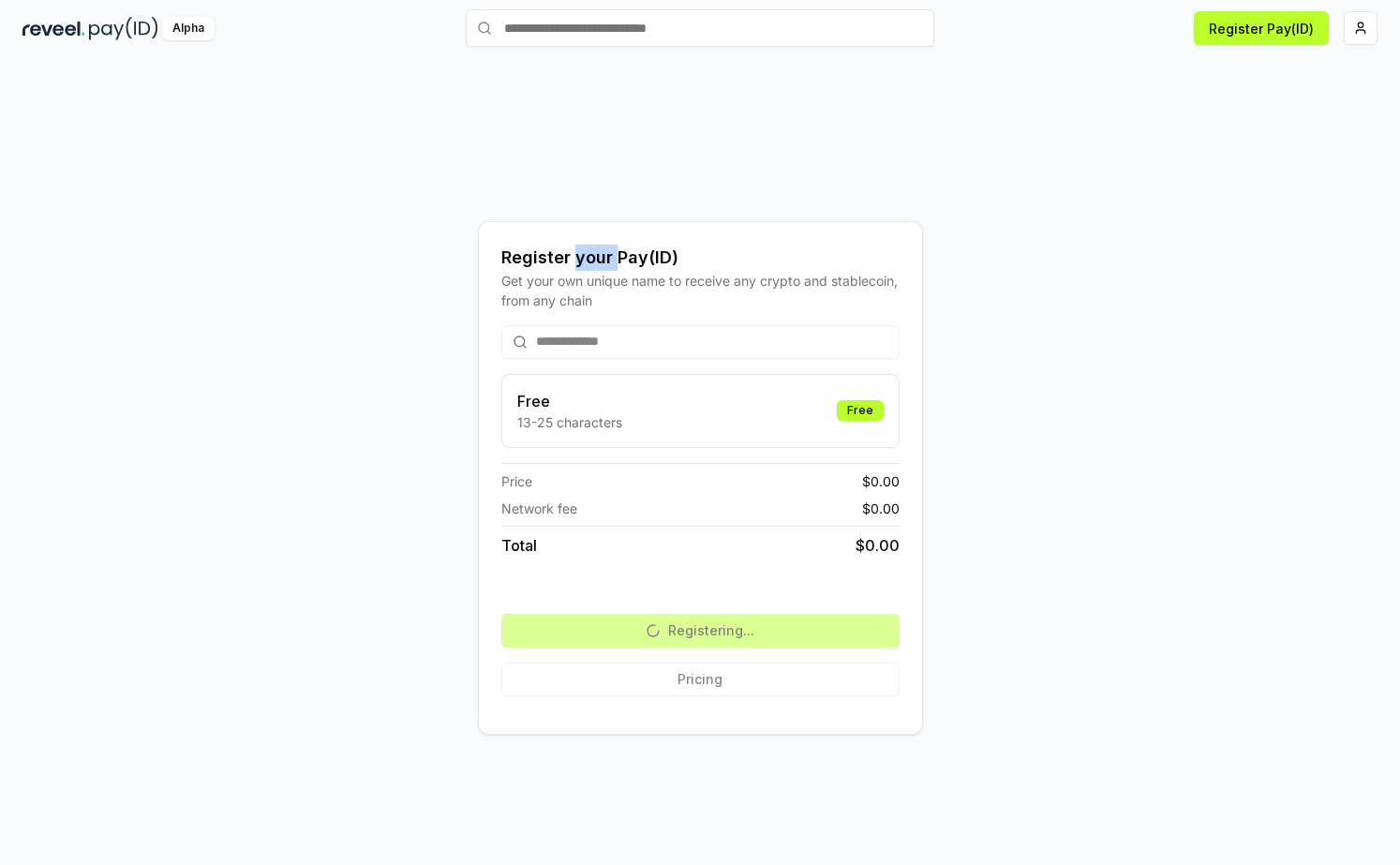
click at [616, 257] on div "Register your Pay(ID)" at bounding box center [700, 258] width 398 height 27
click at [642, 272] on div "Get your own unique name to receive any crypto and stablecoin, from any chain" at bounding box center [700, 290] width 398 height 39
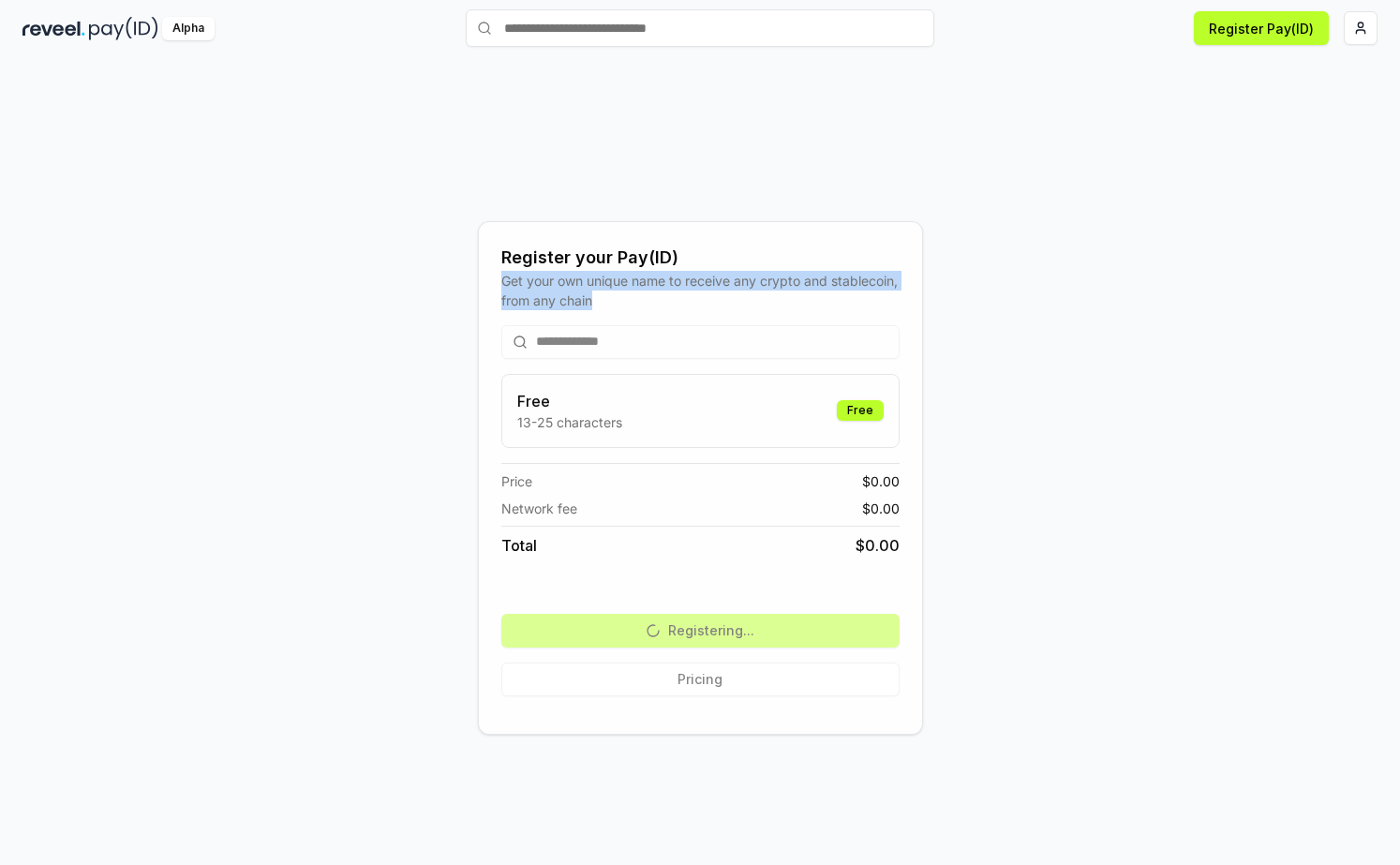
click at [640, 286] on div "Get your own unique name to receive any crypto and stablecoin, from any chain" at bounding box center [700, 290] width 398 height 39
click at [632, 258] on div "Register your Pay(ID)" at bounding box center [700, 258] width 398 height 27
click at [587, 260] on div "Register your Pay(ID)" at bounding box center [700, 258] width 398 height 27
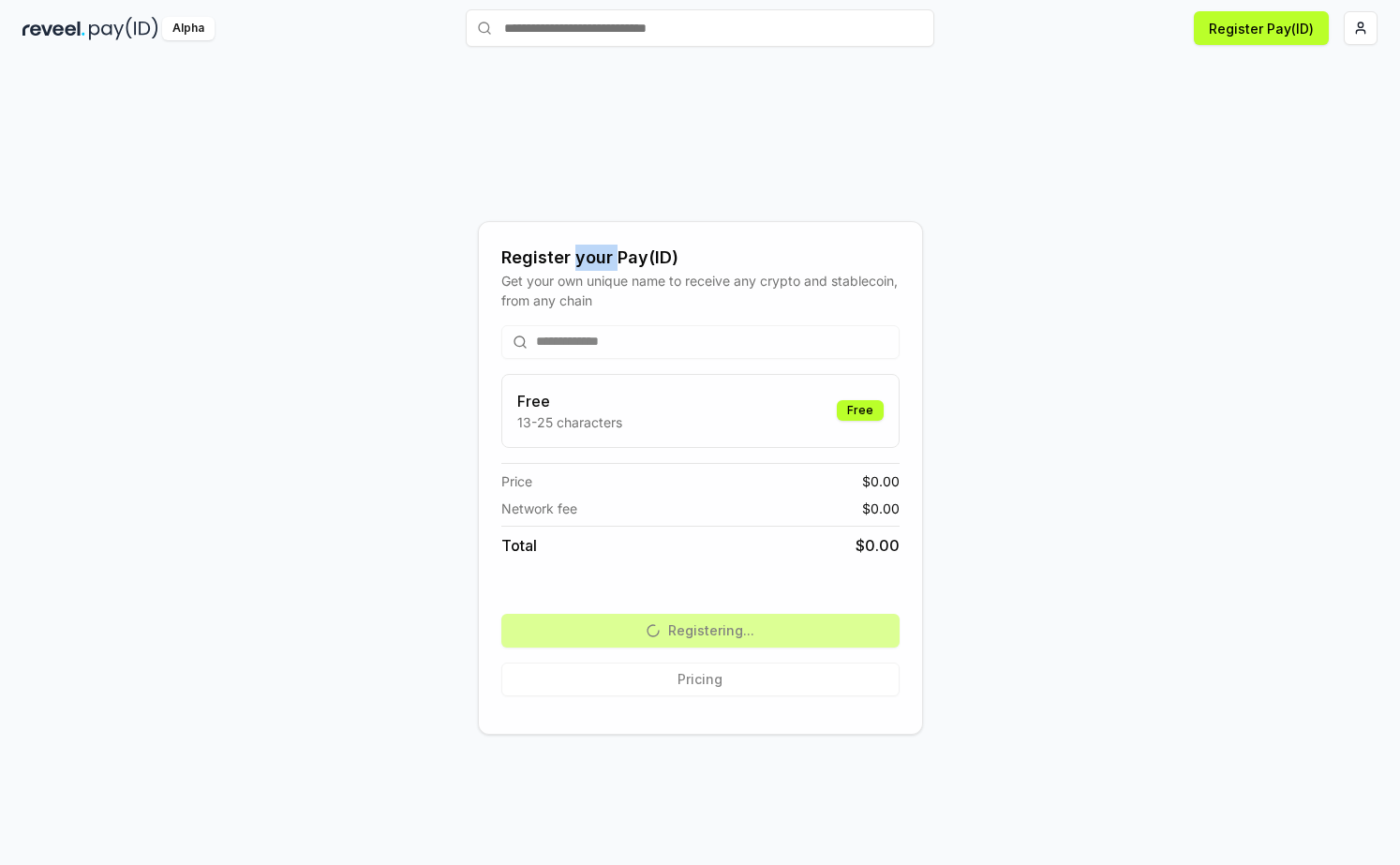
click at [587, 260] on div "Register your Pay(ID)" at bounding box center [700, 258] width 398 height 27
click at [547, 260] on div "Register your Pay(ID)" at bounding box center [700, 258] width 398 height 27
click at [535, 261] on div "Register your Pay(ID)" at bounding box center [700, 258] width 398 height 27
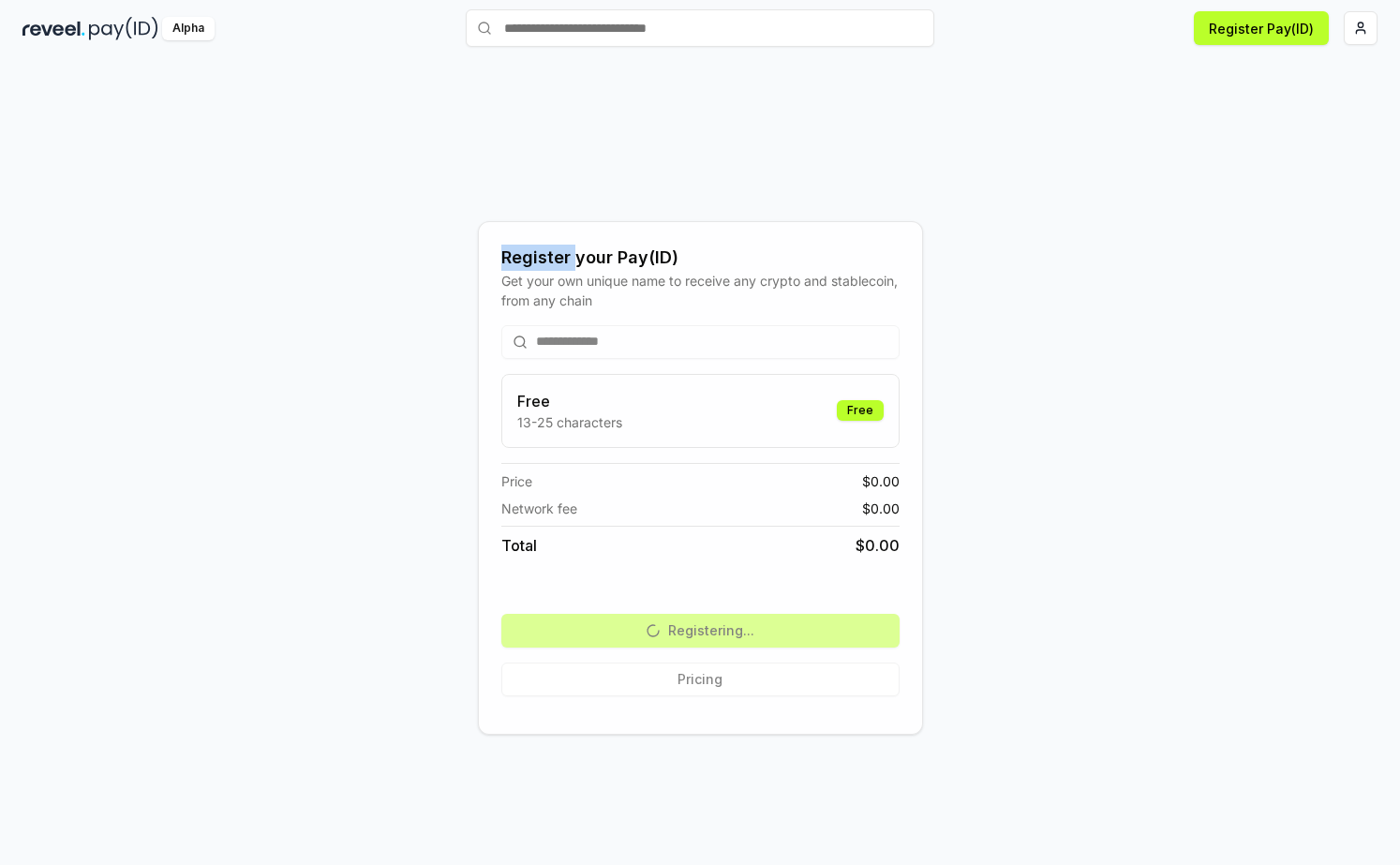
click at [535, 261] on div "Register your Pay(ID)" at bounding box center [700, 258] width 398 height 27
click at [565, 277] on div "Get your own unique name to receive any crypto and stablecoin, from any chain" at bounding box center [700, 290] width 398 height 39
click at [628, 284] on div "Get your own unique name to receive any crypto and stablecoin, from any chain" at bounding box center [700, 290] width 398 height 39
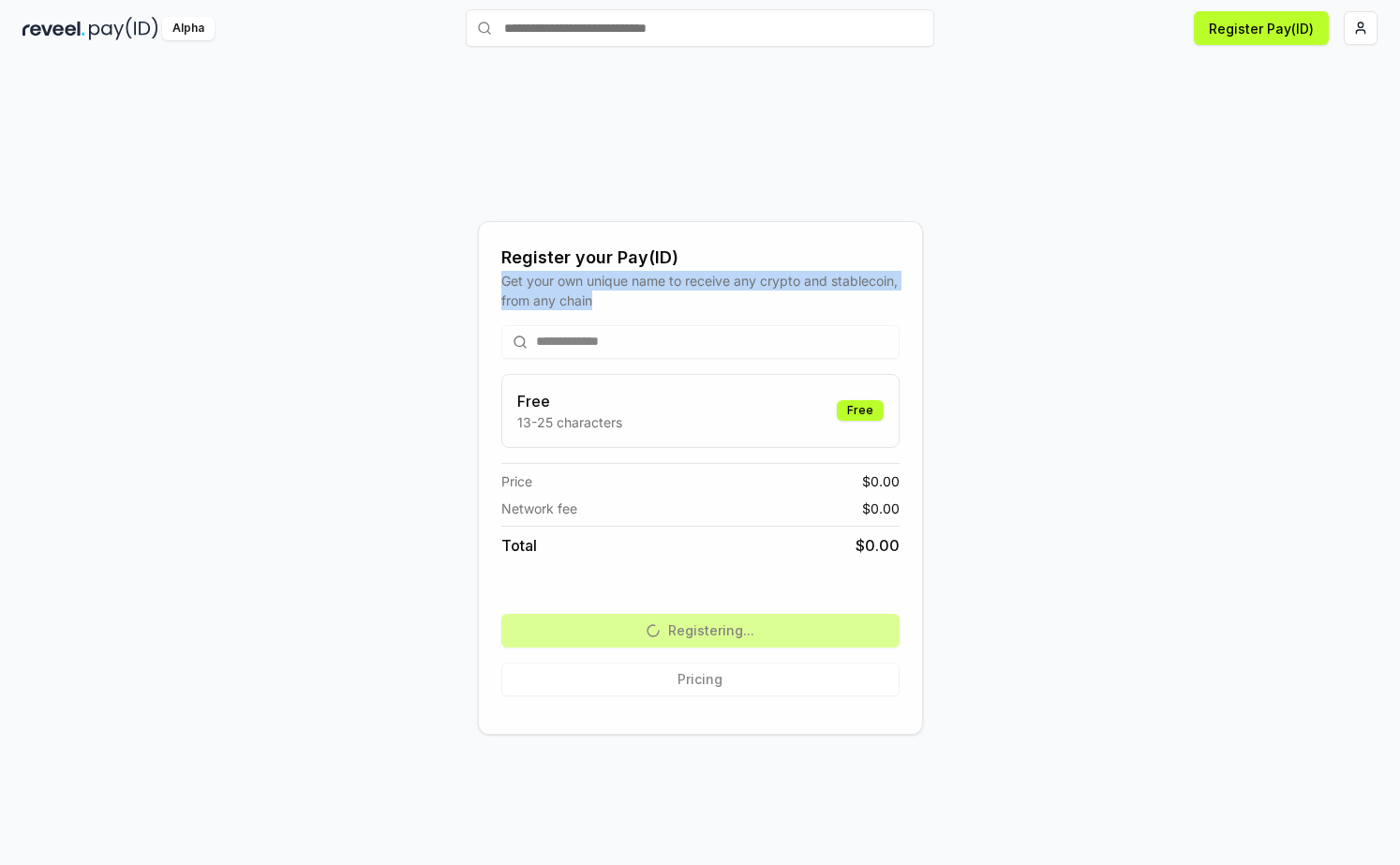
click at [628, 284] on div "Get your own unique name to receive any crypto and stablecoin, from any chain" at bounding box center [700, 290] width 398 height 39
click at [631, 260] on div "Register your Pay(ID)" at bounding box center [700, 258] width 398 height 27
click at [593, 266] on div "Register your Pay(ID)" at bounding box center [700, 258] width 398 height 27
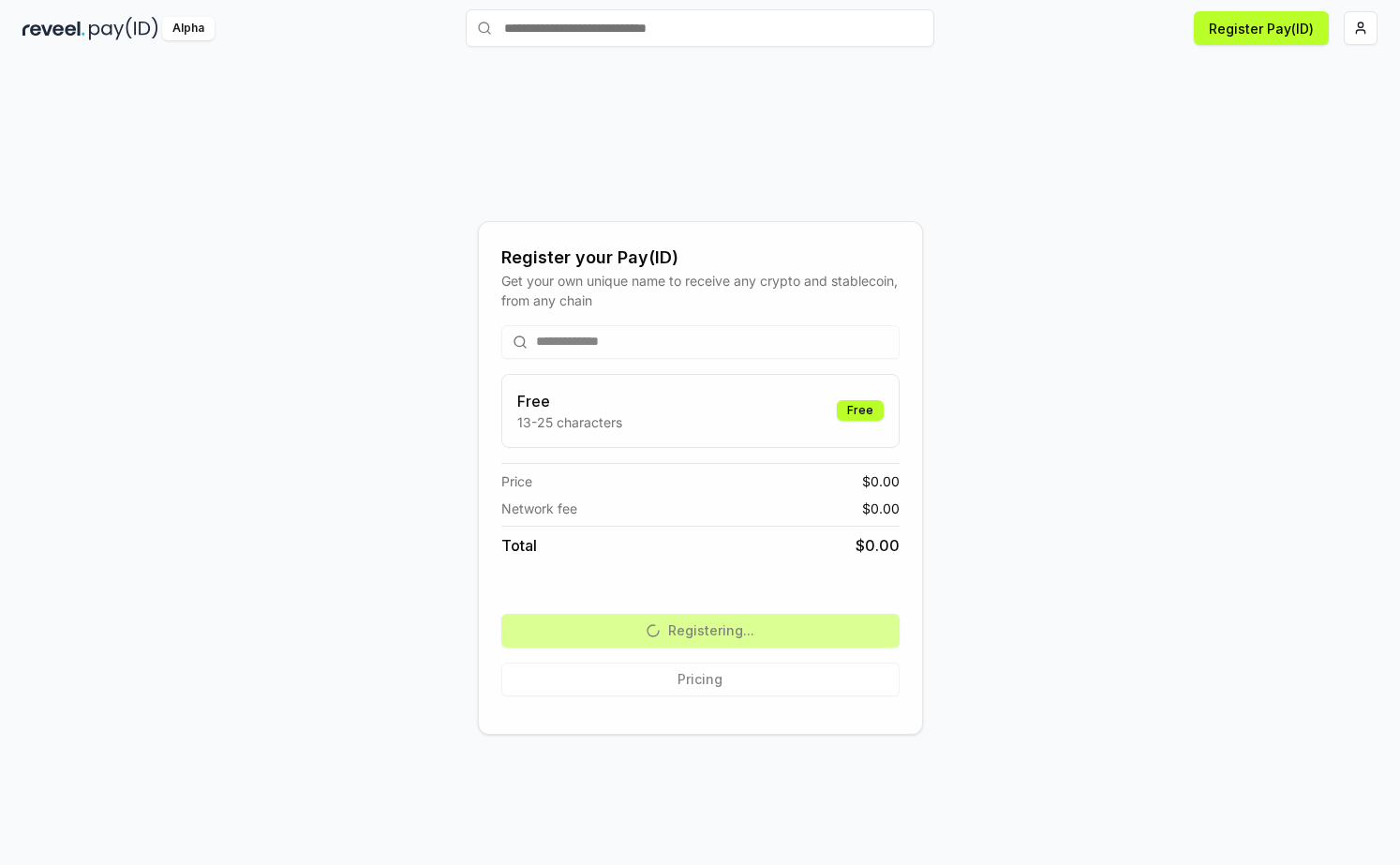
click at [516, 266] on div "Register your Pay(ID)" at bounding box center [700, 258] width 398 height 27
click at [596, 281] on div "Get your own unique name to receive any crypto and stablecoin, from any chain" at bounding box center [700, 290] width 398 height 39
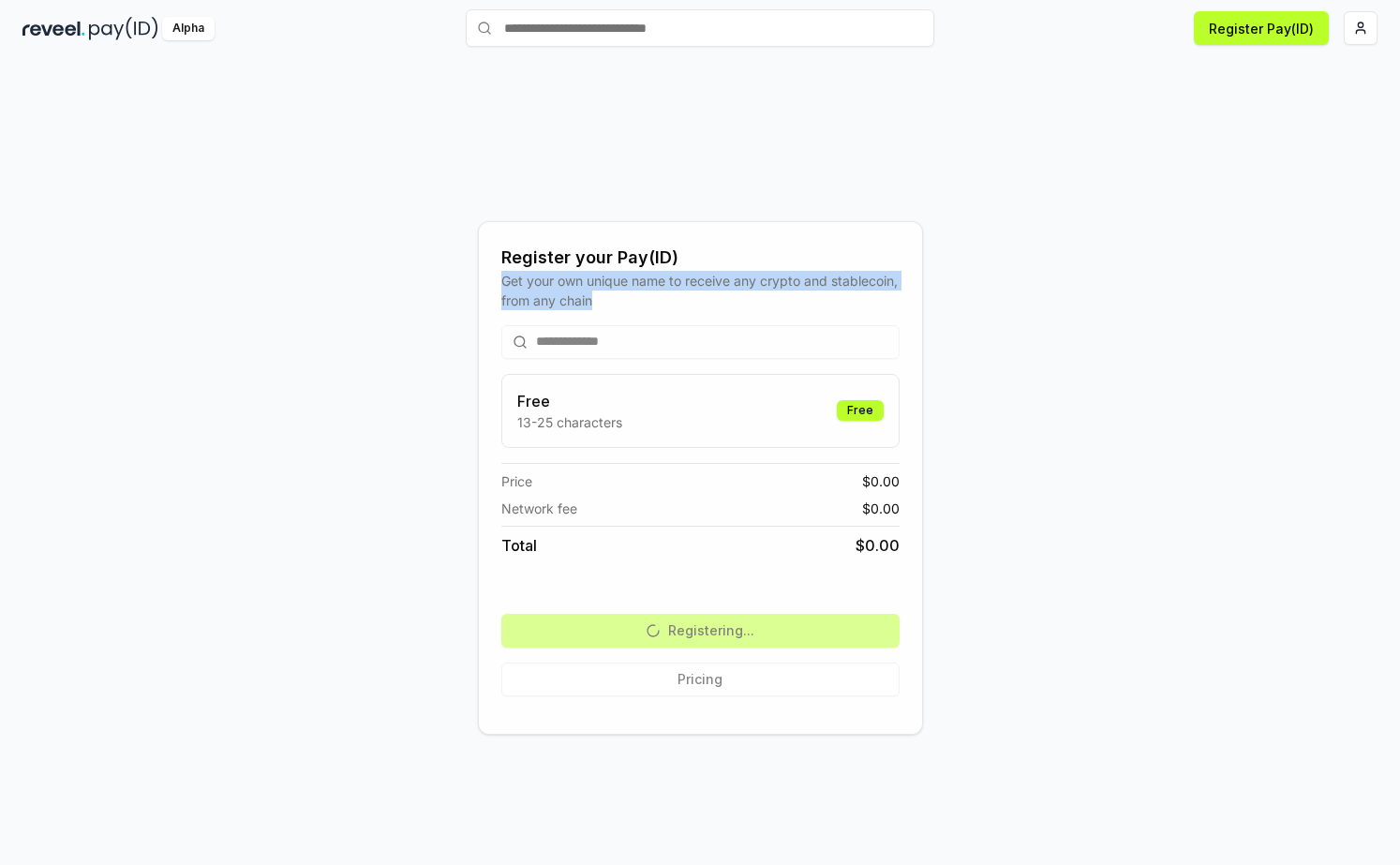
click at [596, 281] on div "Get your own unique name to receive any crypto and stablecoin, from any chain" at bounding box center [700, 290] width 398 height 39
click at [706, 288] on div "Get your own unique name to receive any crypto and stablecoin, from any chain" at bounding box center [700, 290] width 398 height 39
click at [842, 290] on div "Get your own unique name to receive any crypto and stablecoin, from any chain" at bounding box center [700, 290] width 398 height 39
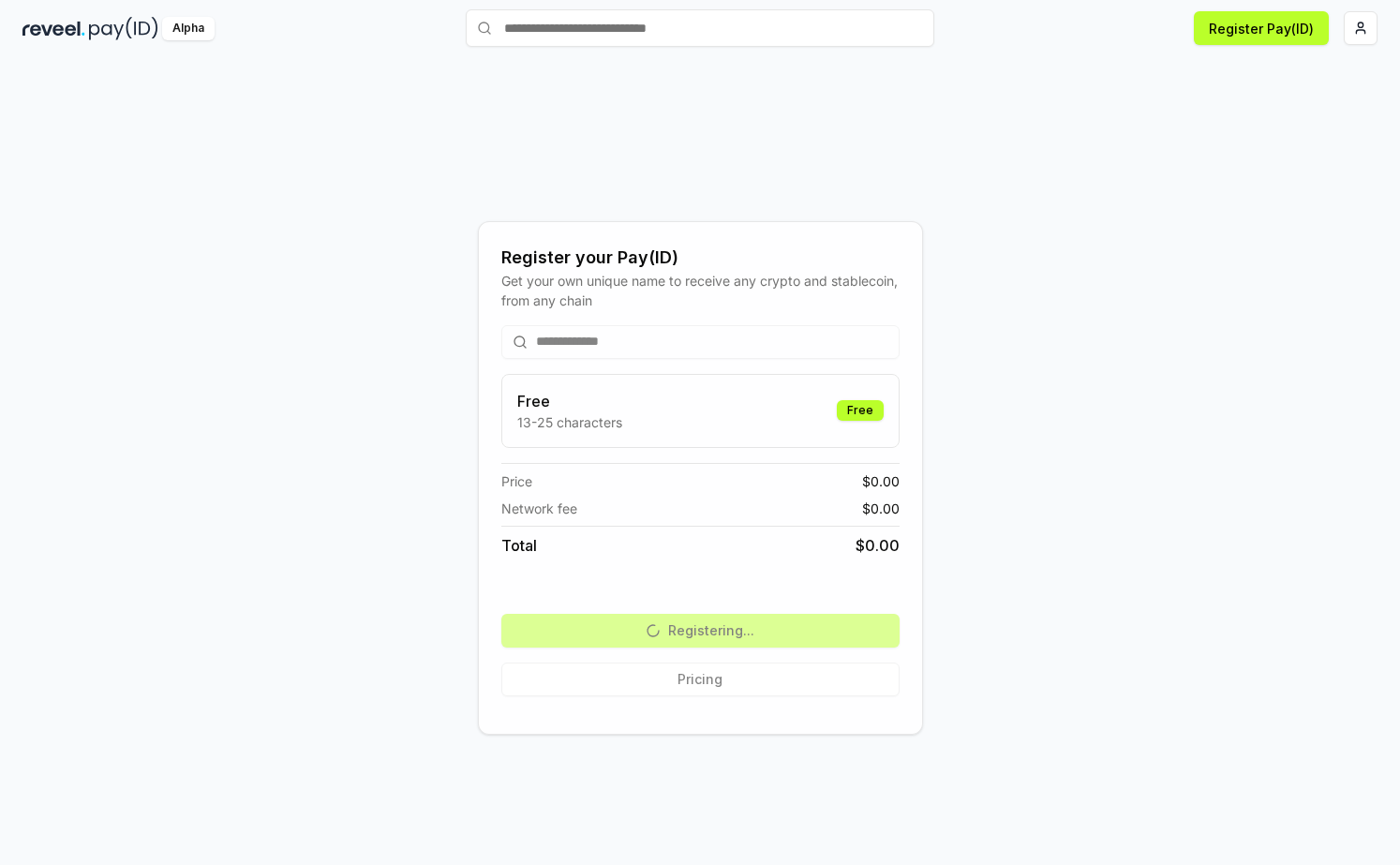
click at [700, 405] on div "Free 13-25 characters Free" at bounding box center [700, 411] width 366 height 42
click at [693, 427] on div "Free 13-25 characters Free" at bounding box center [700, 411] width 366 height 42
click at [1073, 336] on div "**********" at bounding box center [700, 477] width 1354 height 775
click at [1070, 371] on div "**********" at bounding box center [700, 477] width 1354 height 775
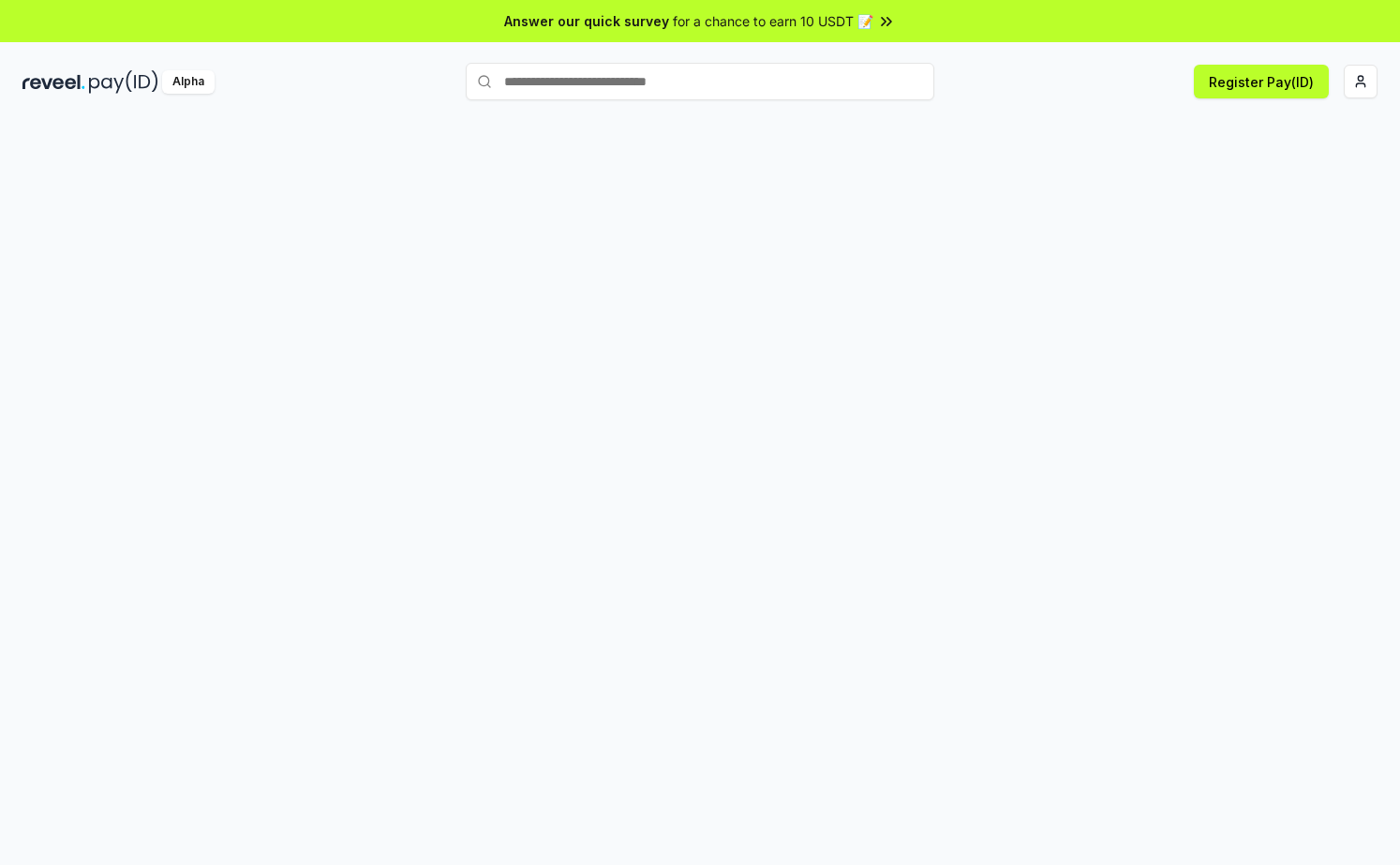
click at [646, 88] on input "text" at bounding box center [700, 81] width 469 height 37
click at [1005, 99] on div "Alpha Register Pay(ID)" at bounding box center [700, 81] width 1400 height 48
click at [1352, 84] on html "Answer our quick survey for a chance to earn 10 USDT 📝 Alpha Register Pay(ID)" at bounding box center [700, 432] width 1400 height 865
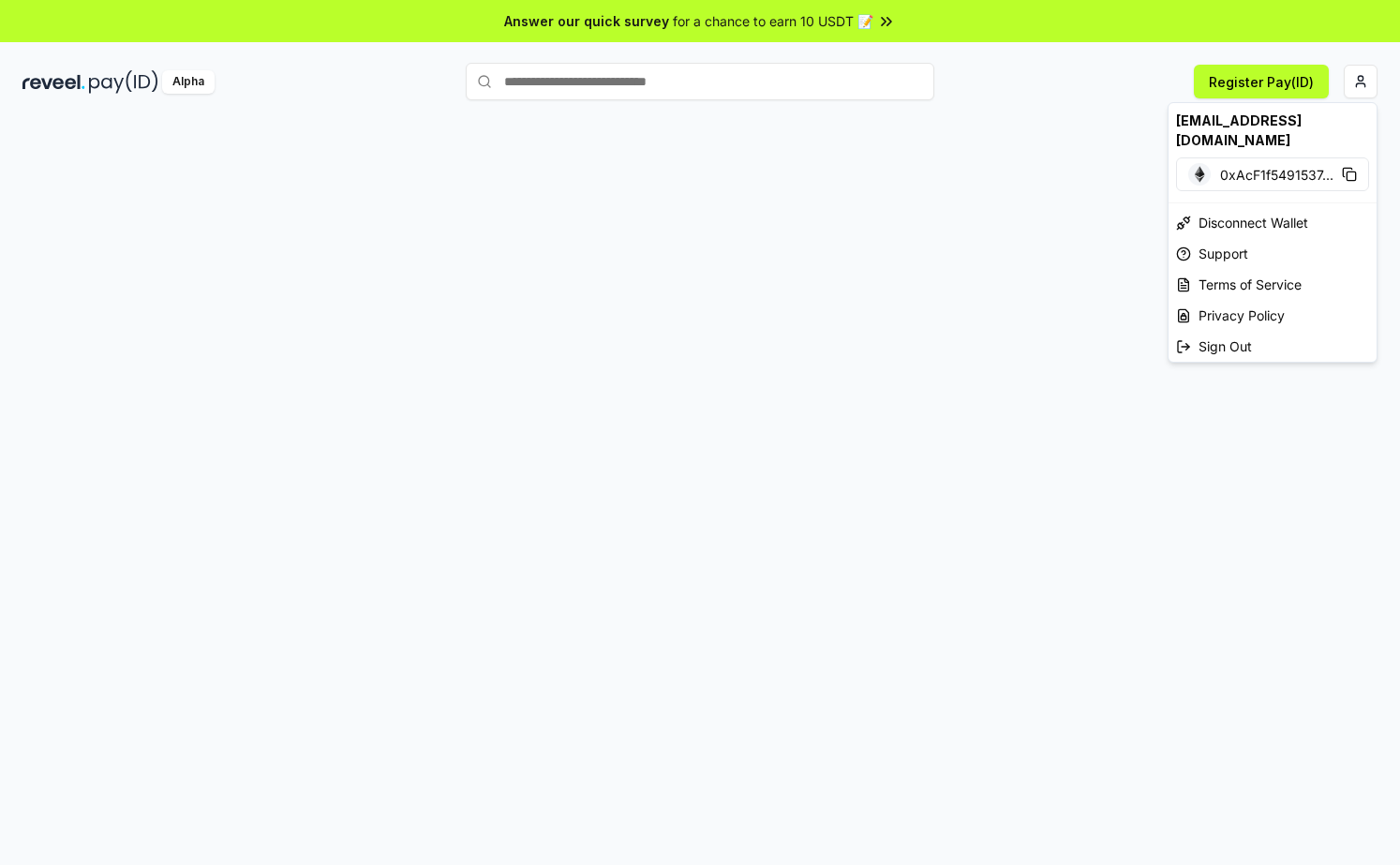
click at [1053, 220] on html "Answer our quick survey for a chance to earn 10 USDT 📝 Alpha Register Pay(ID) […" at bounding box center [700, 432] width 1400 height 865
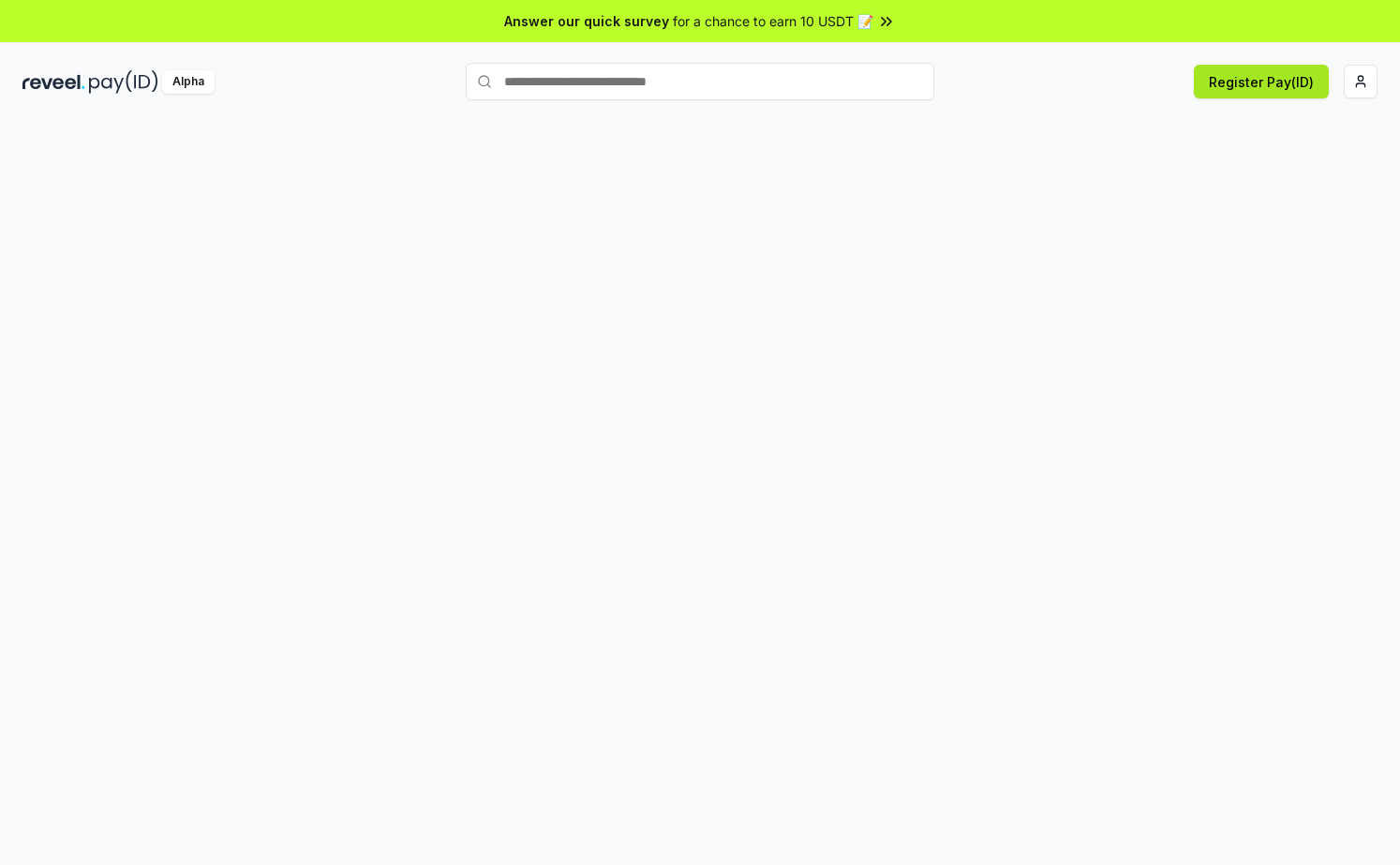
click at [1256, 86] on button "Register Pay(ID)" at bounding box center [1261, 81] width 135 height 33
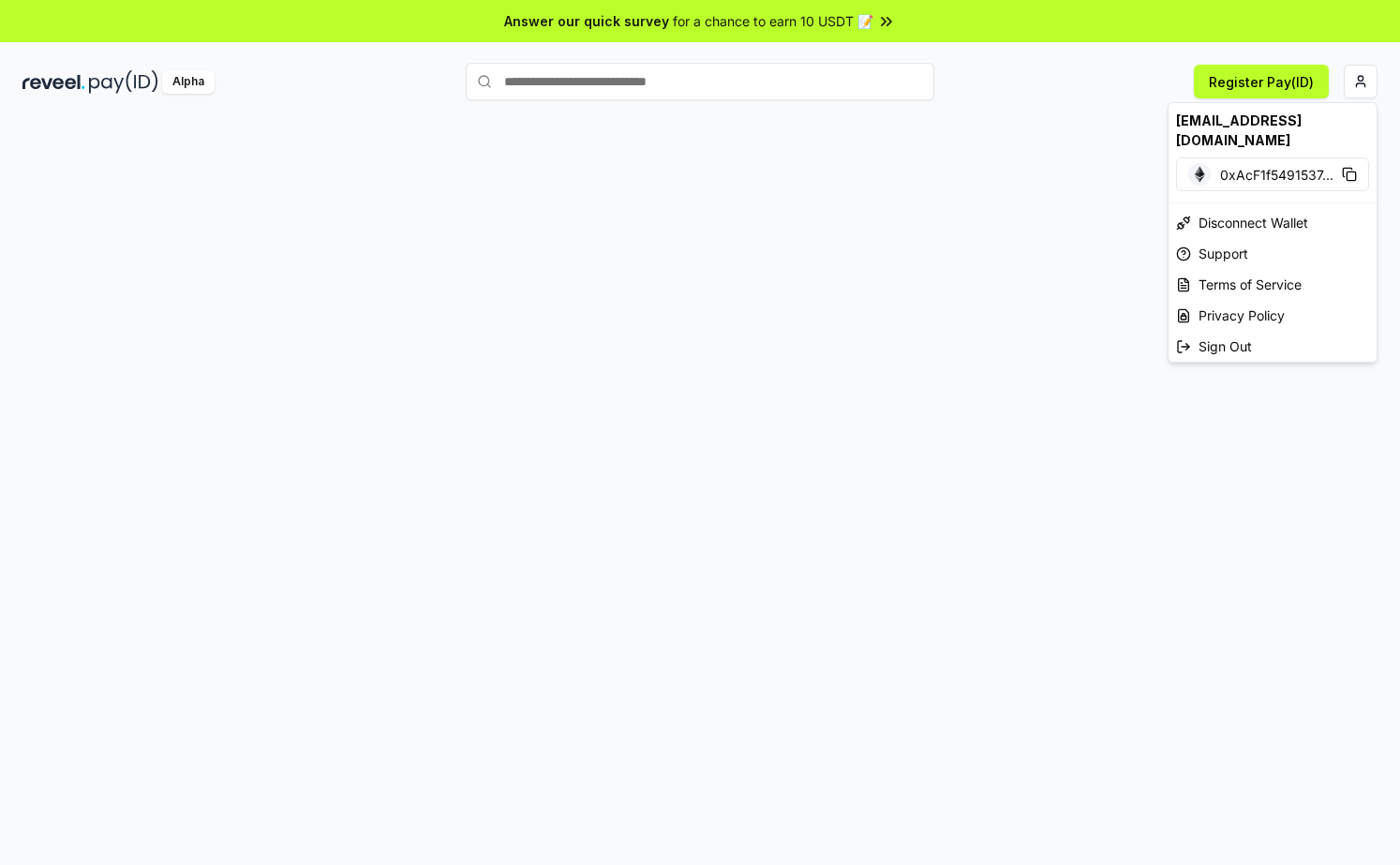
click at [1354, 78] on html "Answer our quick survey for a chance to earn 10 USDT 📝 Alpha Register Pay(ID) […" at bounding box center [700, 432] width 1400 height 865
click at [1350, 83] on html "Answer our quick survey for a chance to earn 10 USDT 📝 Alpha Register Pay(ID) […" at bounding box center [700, 432] width 1400 height 865
click at [1355, 83] on html "Answer our quick survey for a chance to earn 10 USDT 📝 Alpha Register Pay(ID) […" at bounding box center [700, 432] width 1400 height 865
click at [1228, 84] on html "Answer our quick survey for a chance to earn 10 USDT 📝 Alpha Register Pay(ID) […" at bounding box center [700, 432] width 1400 height 865
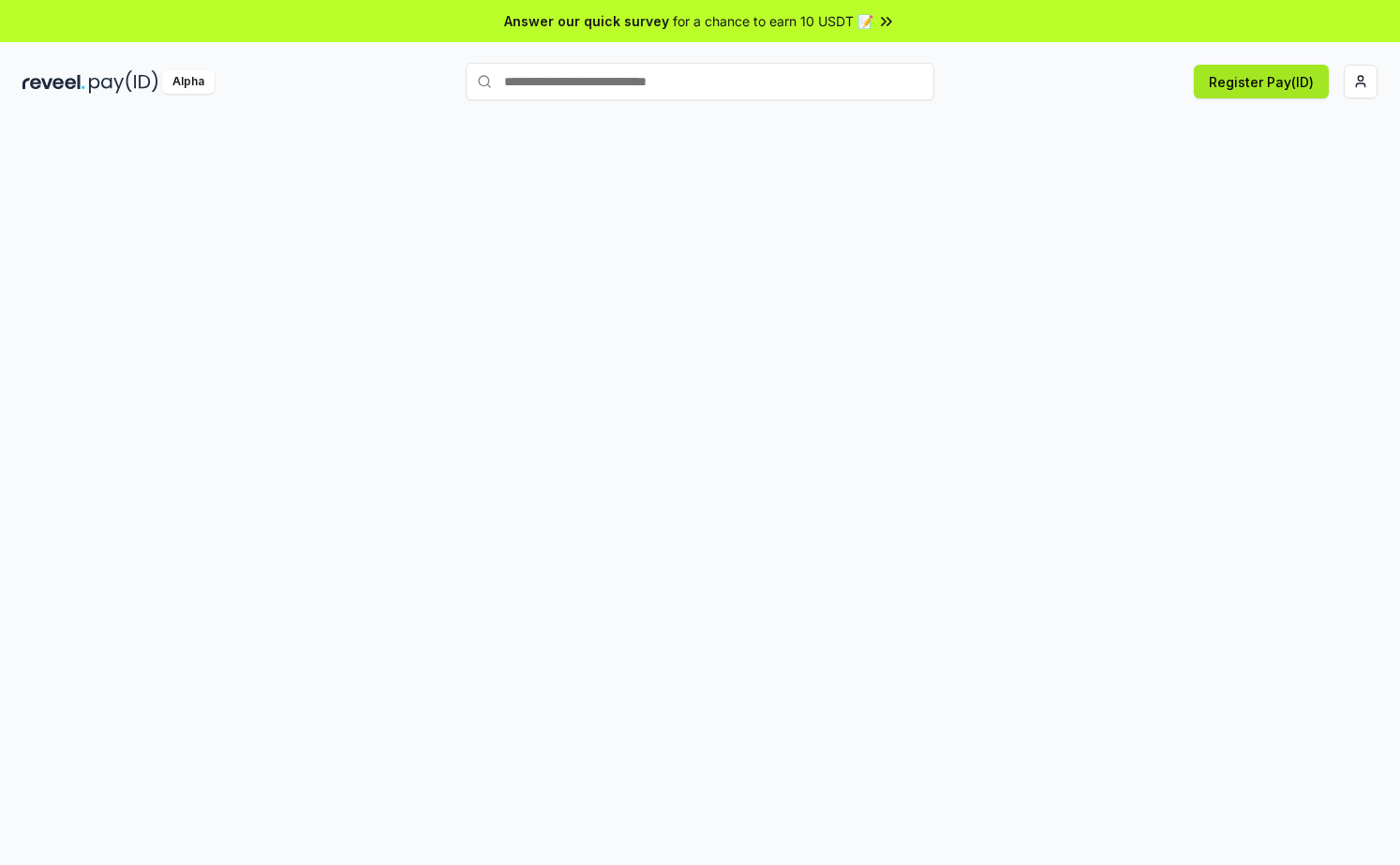
click at [1250, 82] on button "Register Pay(ID)" at bounding box center [1261, 81] width 135 height 33
click at [1353, 88] on html "Answer our quick survey for a chance to earn 10 USDT 📝 Alpha Register Pay(ID)" at bounding box center [700, 432] width 1400 height 865
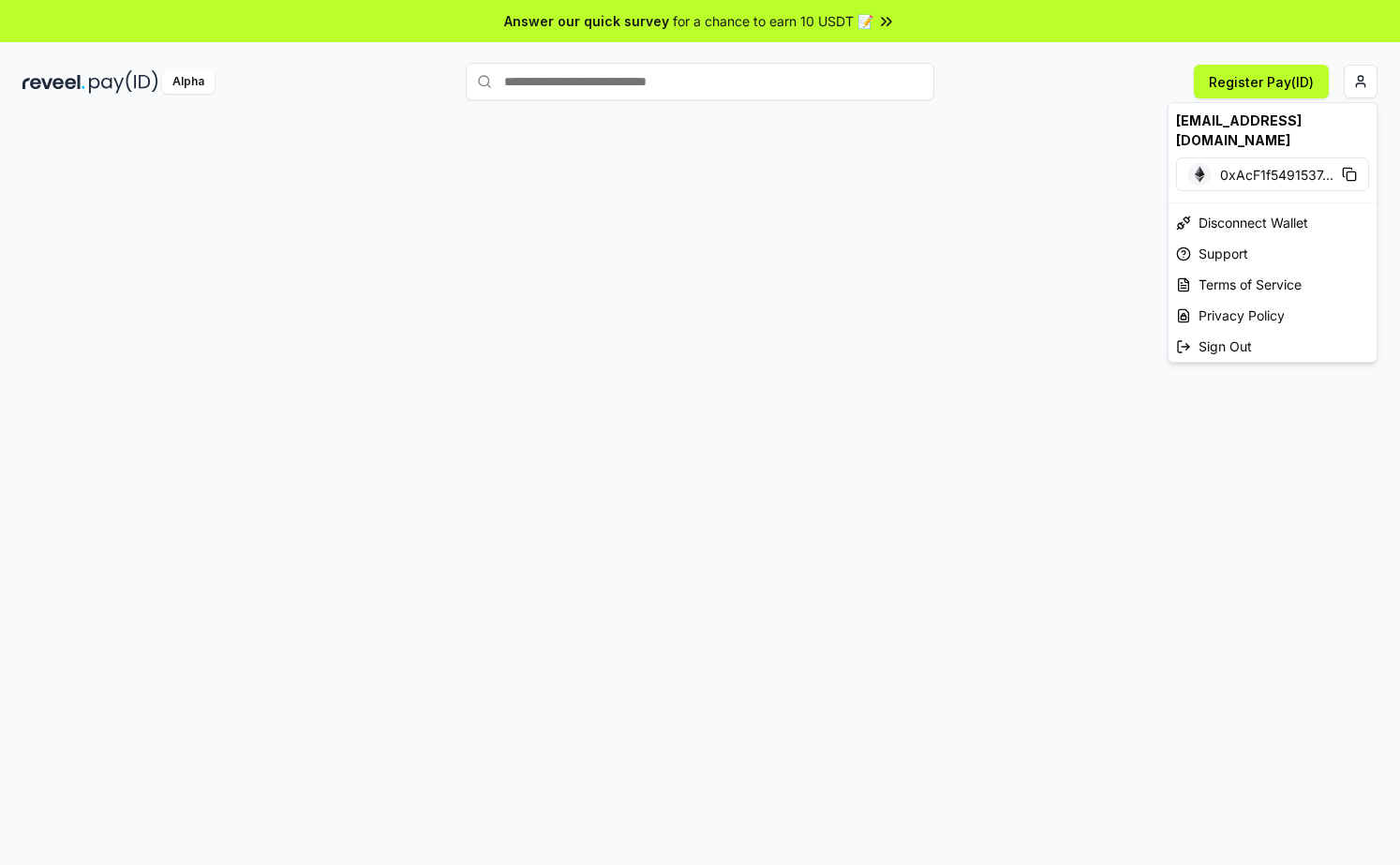
click at [1273, 165] on span "0xAcF1f5491537 ..." at bounding box center [1276, 175] width 113 height 20
click at [1301, 121] on div "[EMAIL_ADDRESS][DOMAIN_NAME]" at bounding box center [1272, 129] width 208 height 54
click at [1355, 95] on html "Answer our quick survey for a chance to earn 10 USDT 📝 Alpha Register Pay(ID) […" at bounding box center [700, 432] width 1400 height 865
click at [1367, 88] on html "Answer our quick survey for a chance to earn 10 USDT 📝 Alpha Register Pay(ID) […" at bounding box center [700, 432] width 1400 height 865
click at [975, 99] on html "Answer our quick survey for a chance to earn 10 USDT 📝 Alpha Register Pay(ID) […" at bounding box center [700, 432] width 1400 height 865
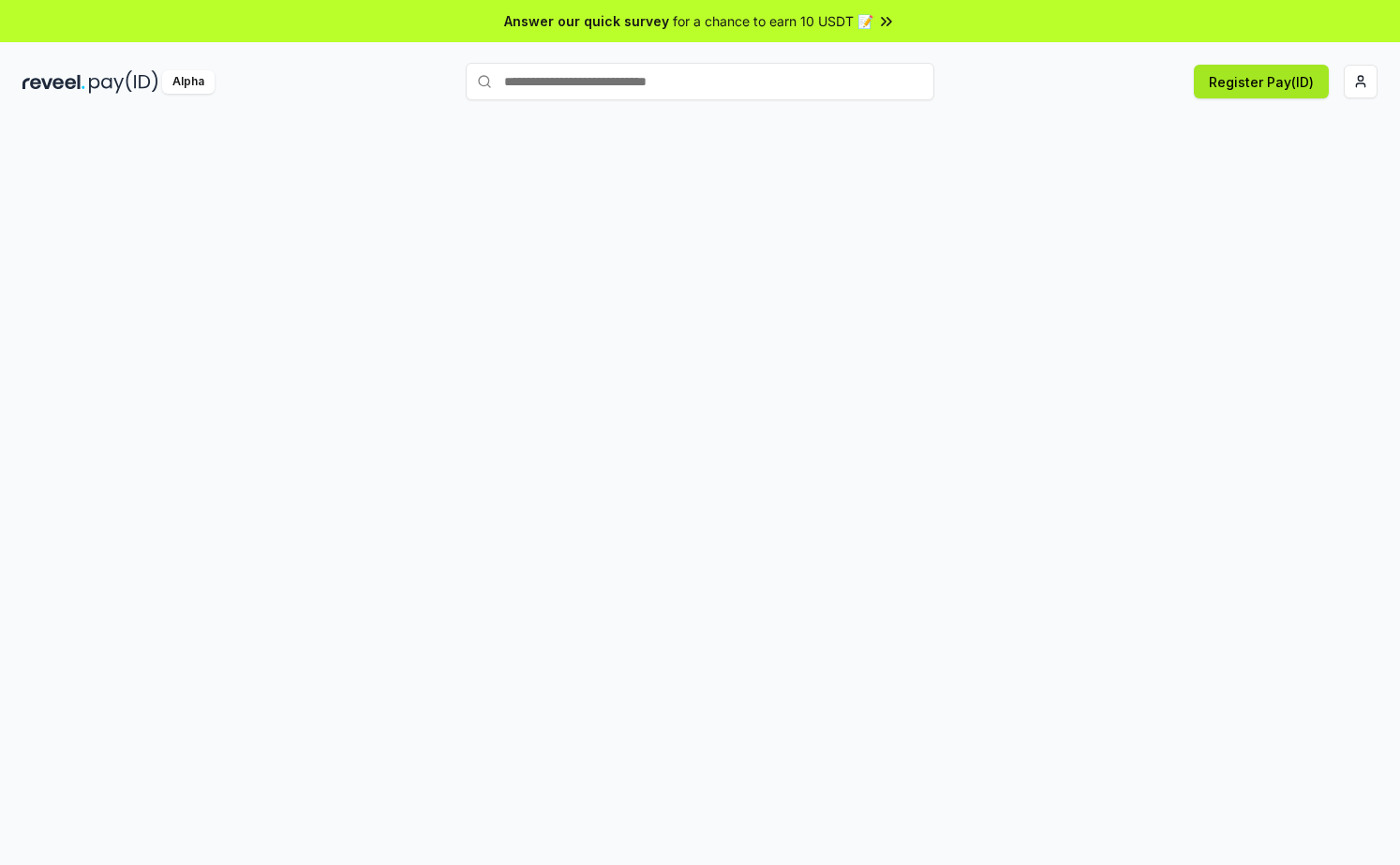
click at [1247, 77] on button "Register Pay(ID)" at bounding box center [1261, 81] width 135 height 33
click at [646, 84] on input "text" at bounding box center [700, 81] width 469 height 37
click at [685, 83] on input "text" at bounding box center [700, 81] width 469 height 37
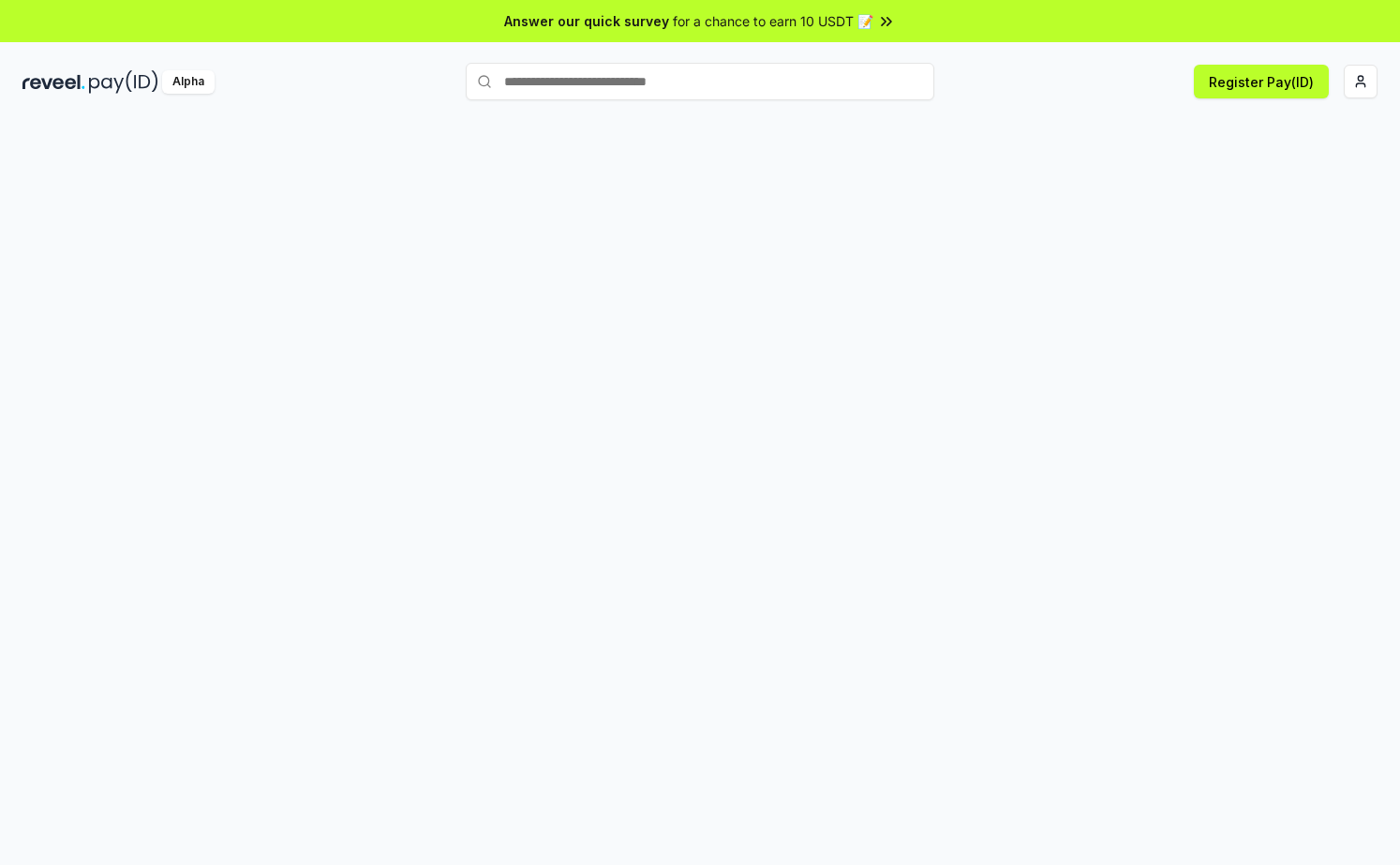
click at [882, 94] on input "text" at bounding box center [700, 81] width 469 height 37
click at [1037, 91] on div "Register Pay(ID)" at bounding box center [1156, 81] width 443 height 33
click at [745, 87] on input "text" at bounding box center [700, 81] width 469 height 37
click at [977, 85] on div "Register Pay(ID)" at bounding box center [1156, 81] width 443 height 33
click at [732, 88] on input "text" at bounding box center [700, 81] width 469 height 37
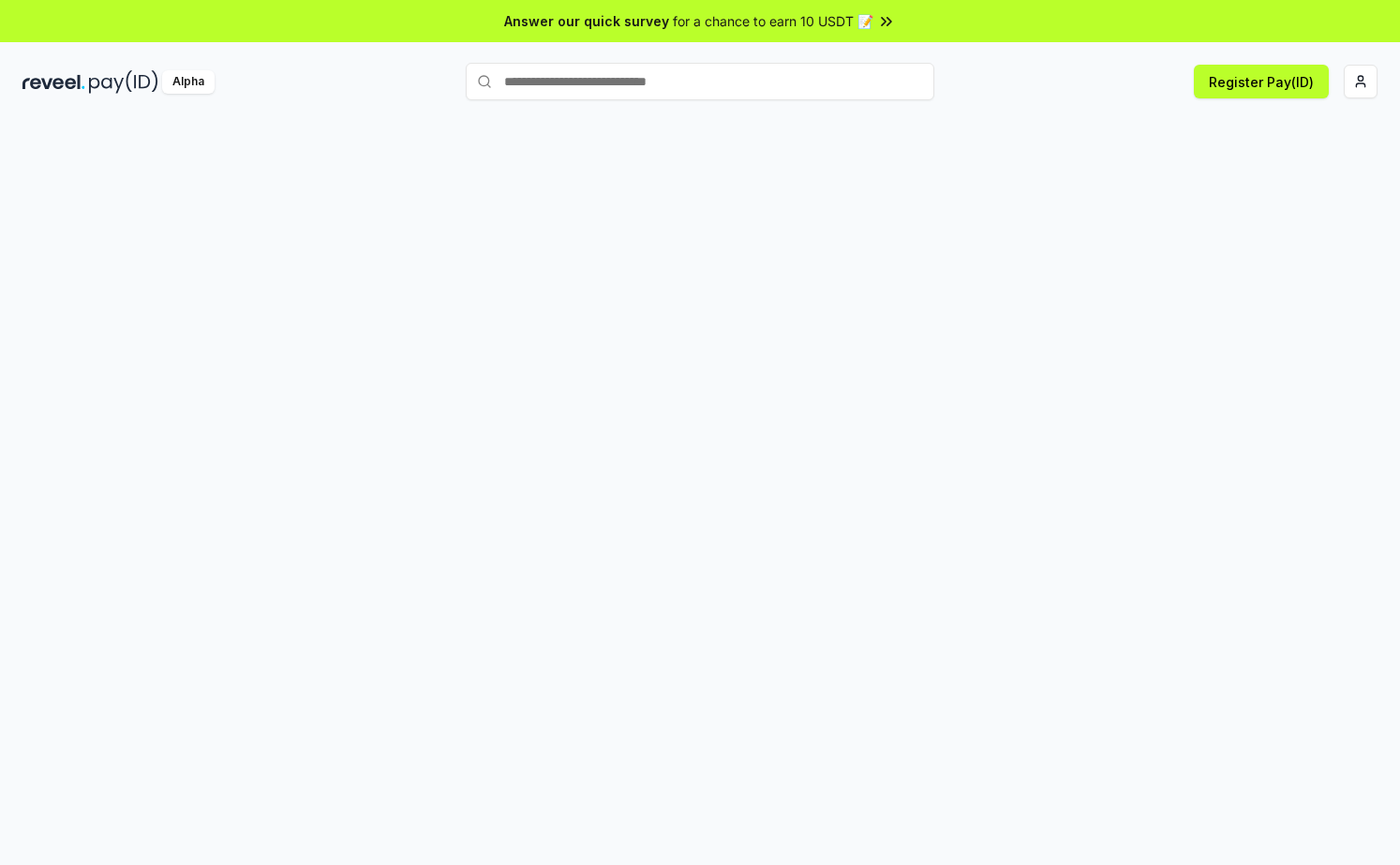
click at [973, 90] on div "Register Pay(ID)" at bounding box center [1156, 81] width 443 height 33
click at [780, 90] on input "text" at bounding box center [700, 81] width 469 height 37
click at [967, 89] on div "Register Pay(ID)" at bounding box center [1156, 81] width 443 height 33
click at [814, 86] on input "text" at bounding box center [700, 81] width 469 height 37
click at [765, 86] on input "text" at bounding box center [700, 81] width 469 height 37
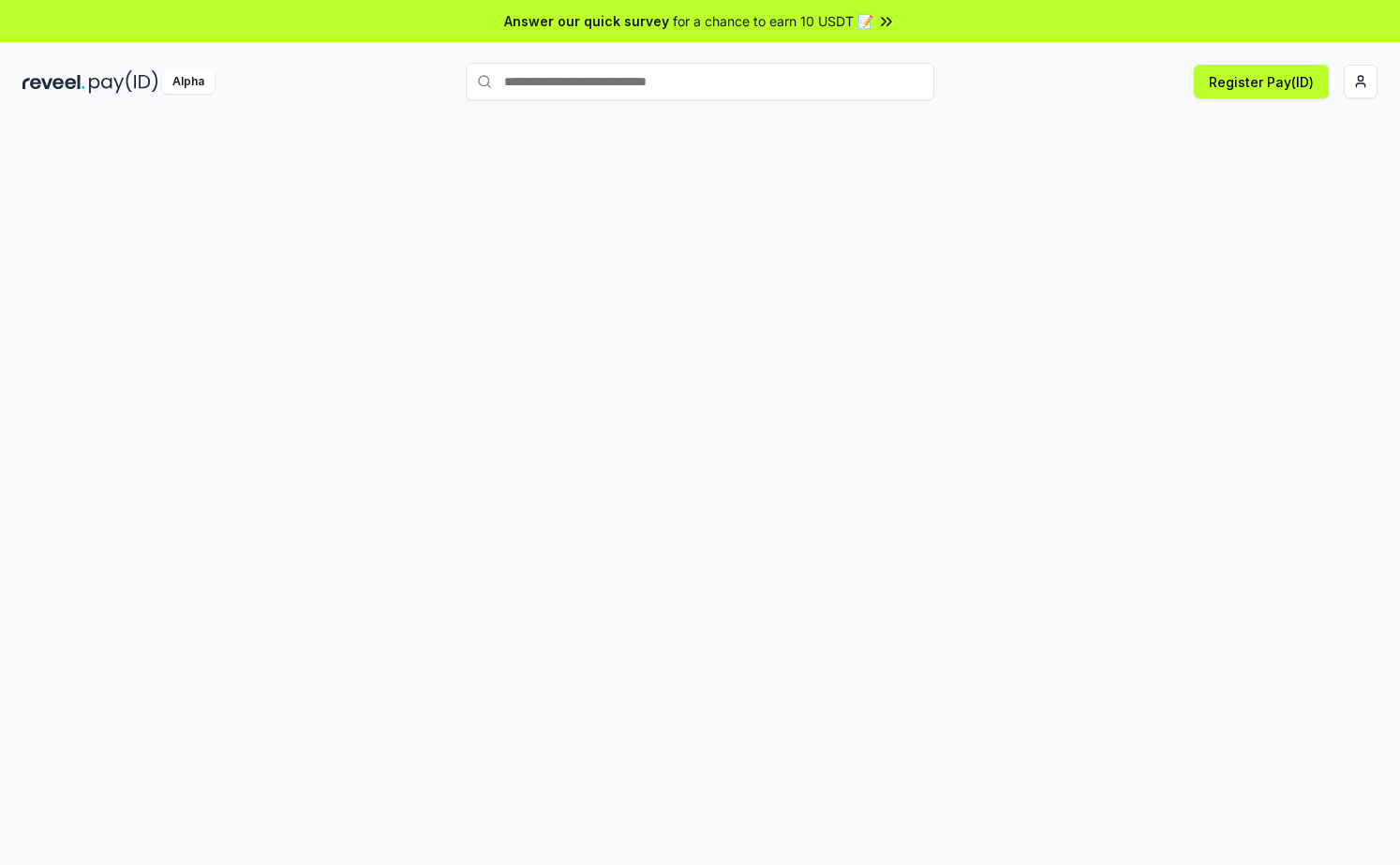
click at [704, 86] on input "text" at bounding box center [700, 81] width 469 height 37
click at [1353, 89] on html "Answer our quick survey for a chance to earn 10 USDT 📝 Alpha Register Pay(ID)" at bounding box center [700, 432] width 1400 height 865
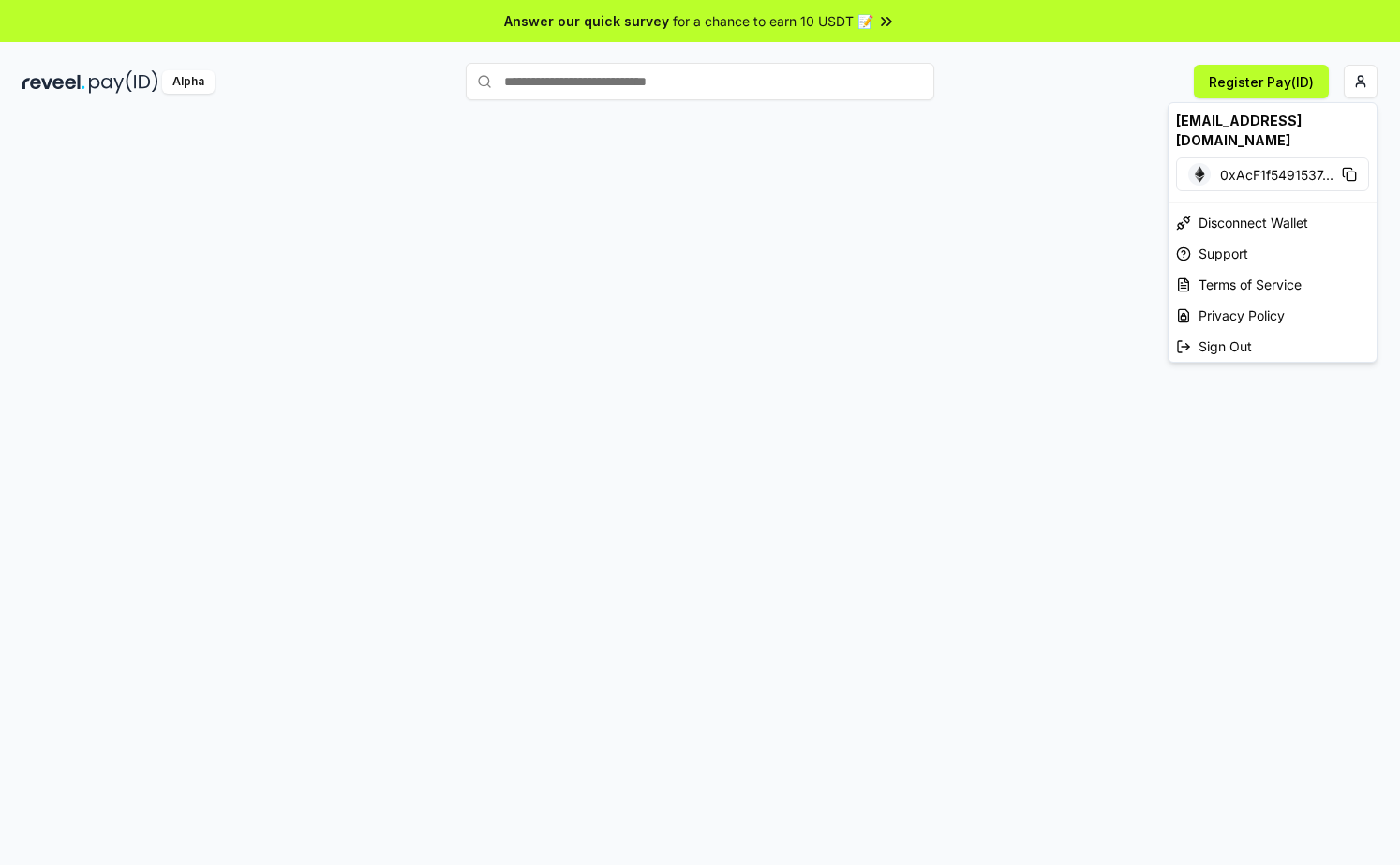
click at [1026, 86] on html "Answer our quick survey for a chance to earn 10 USDT 📝 Alpha Register Pay(ID) […" at bounding box center [700, 432] width 1400 height 865
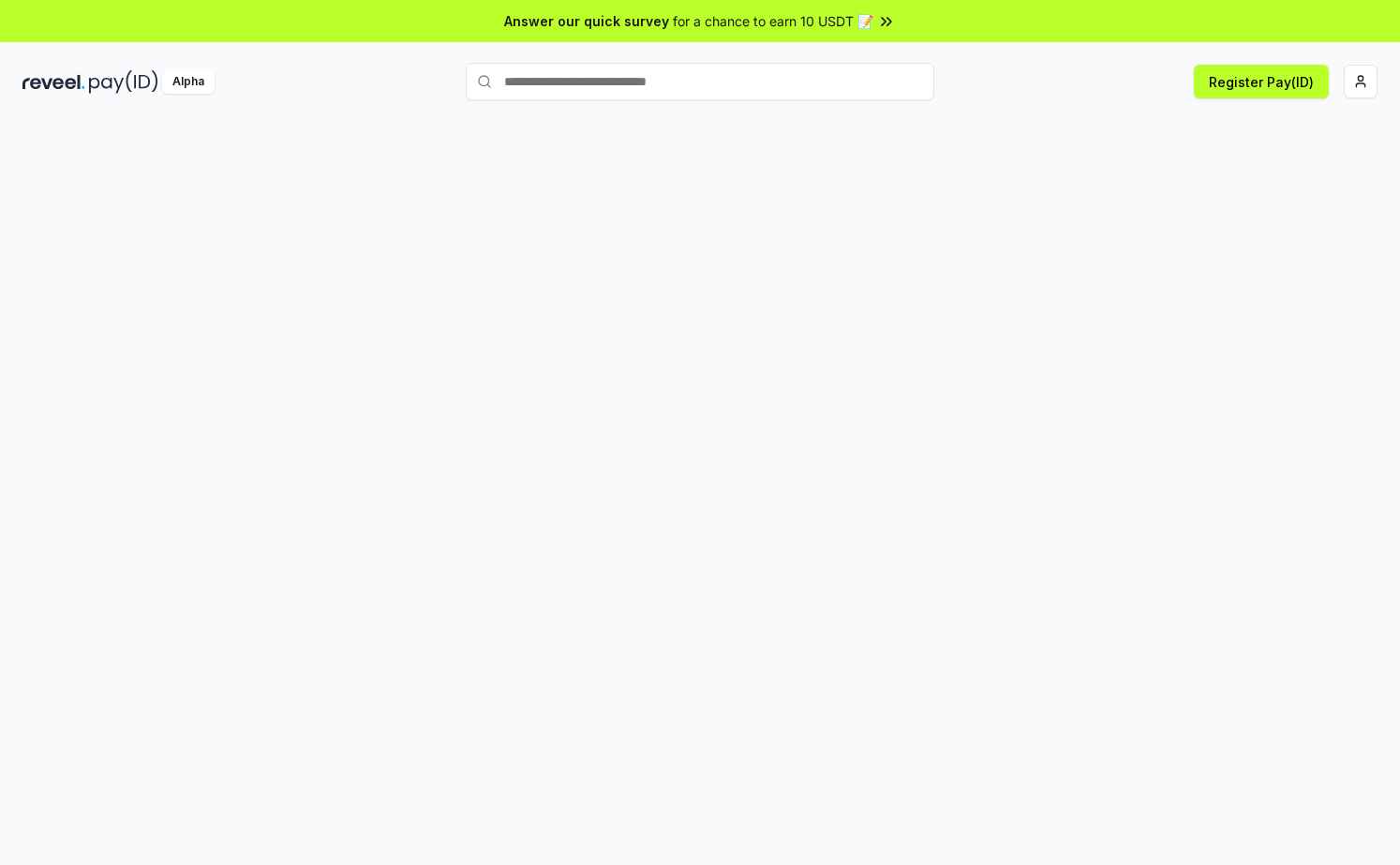
click at [1000, 88] on div "Register Pay(ID)" at bounding box center [1156, 81] width 443 height 33
